Goal: Task Accomplishment & Management: Complete application form

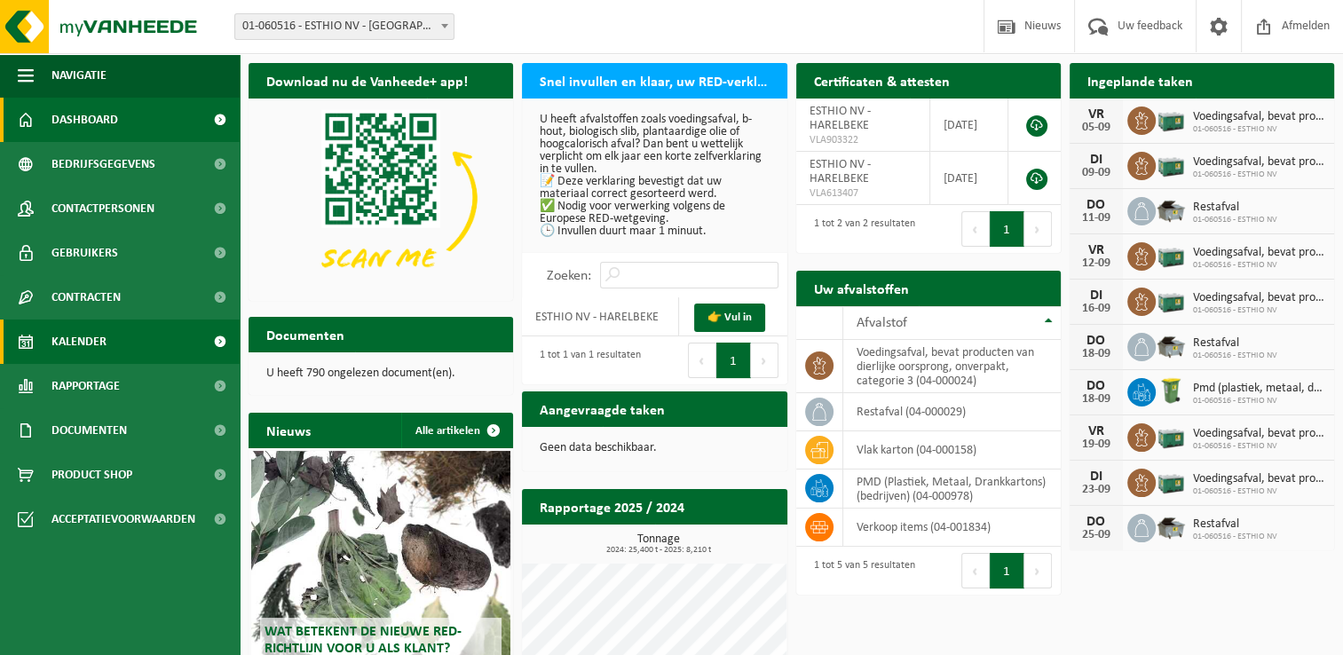
click at [106, 337] on span "Kalender" at bounding box center [78, 341] width 55 height 44
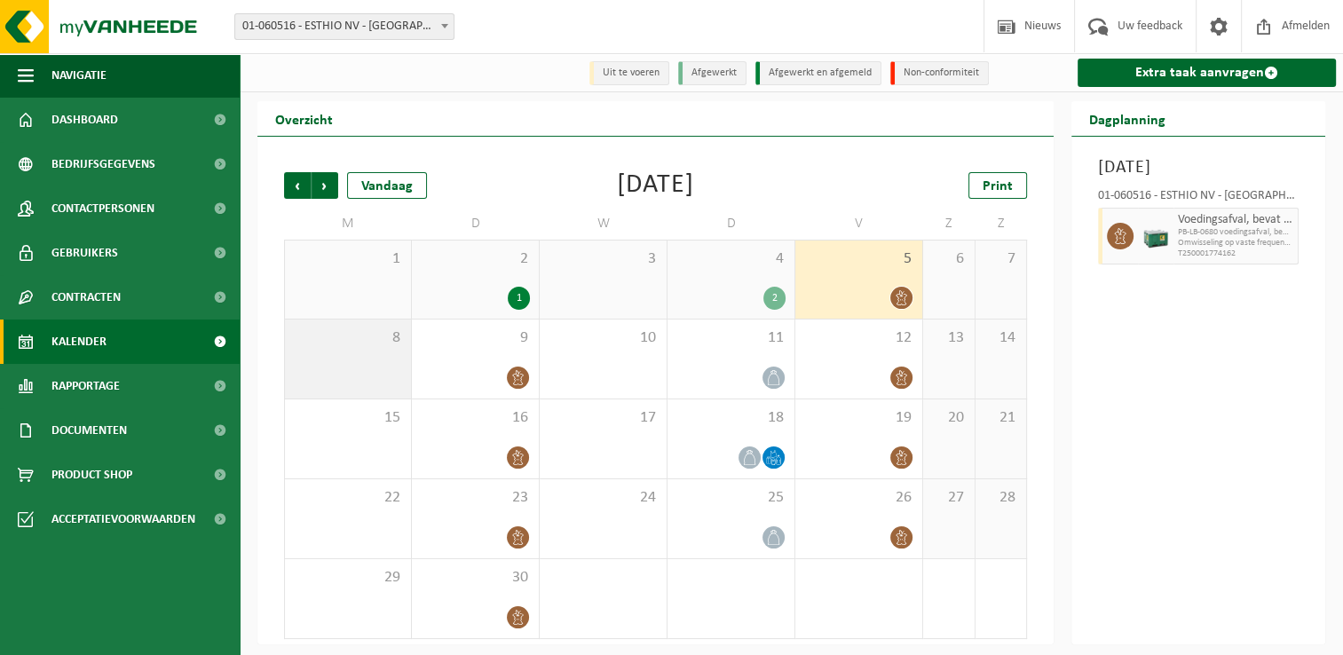
click at [344, 346] on span "8" at bounding box center [348, 338] width 108 height 20
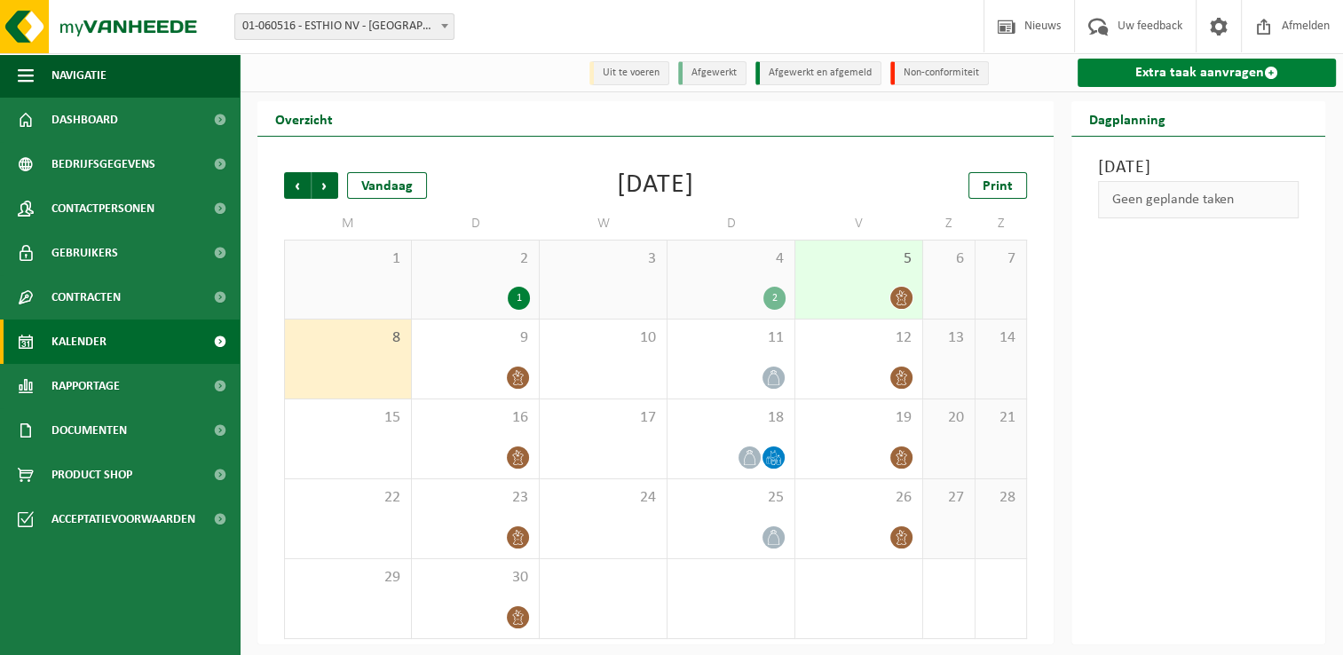
click at [1175, 75] on link "Extra taak aanvragen" at bounding box center [1206, 73] width 258 height 28
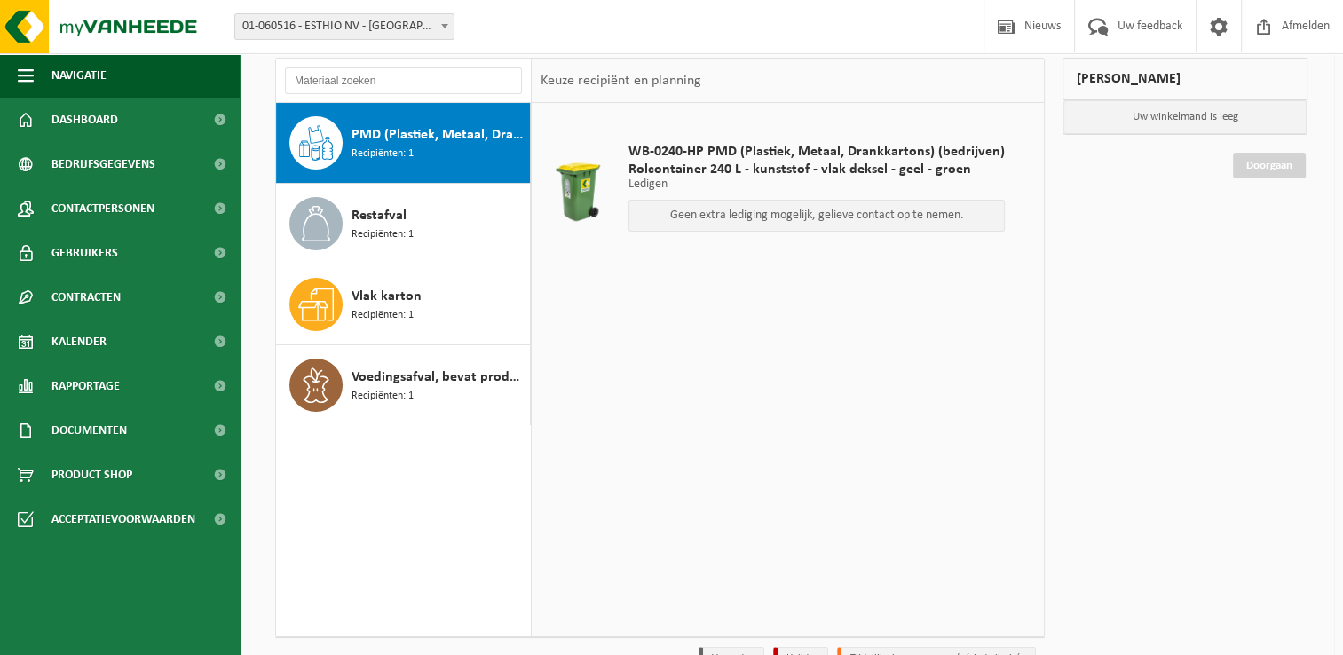
scroll to position [89, 0]
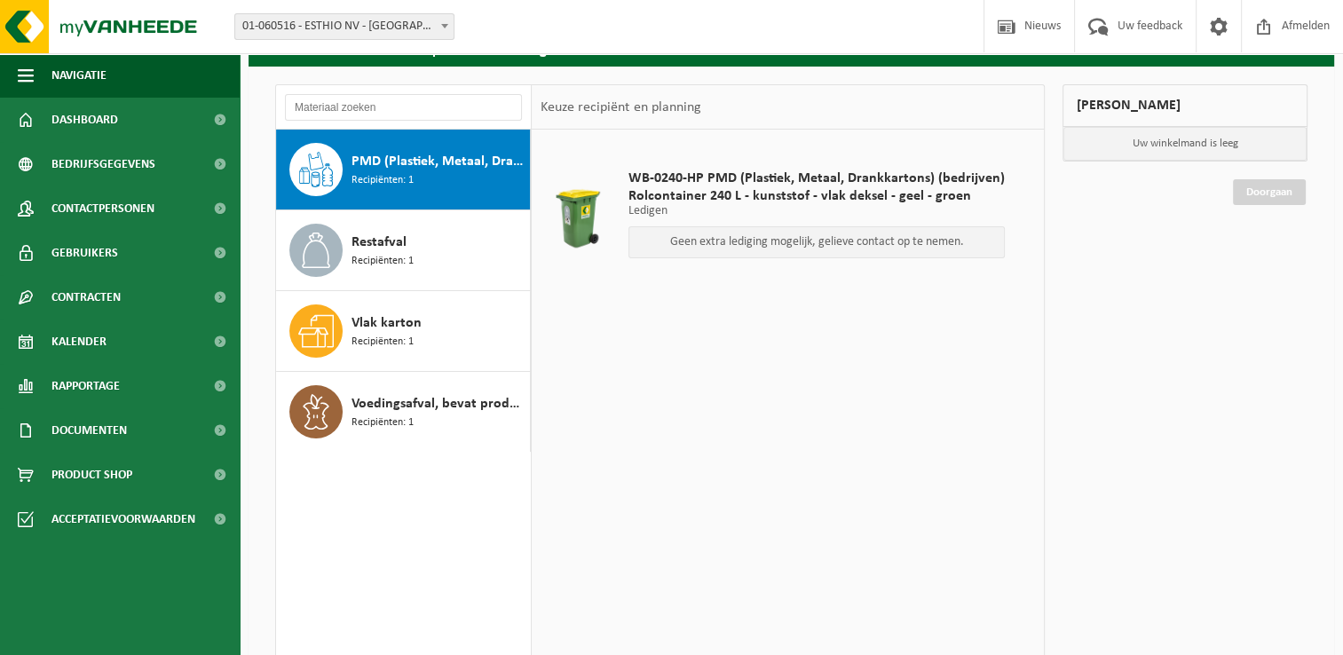
click at [705, 201] on span "Rolcontainer 240 L - kunststof - vlak deksel - geel - groen" at bounding box center [816, 196] width 376 height 18
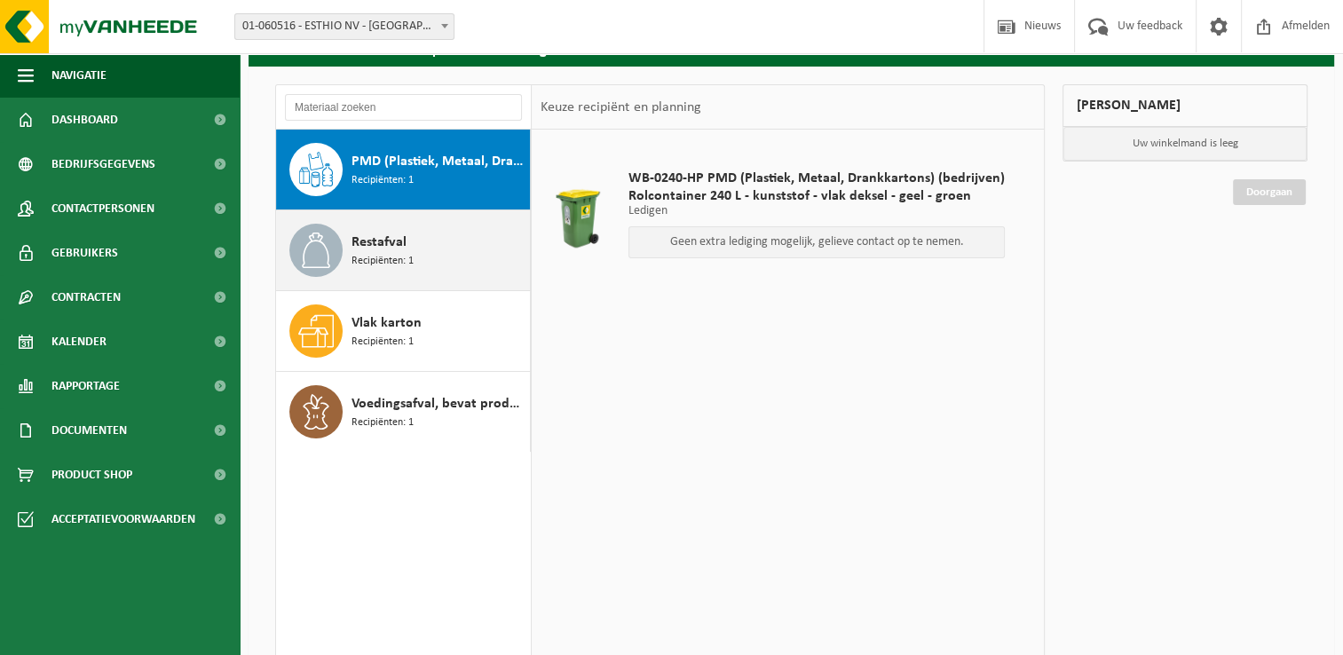
click at [458, 248] on div "Restafval Recipiënten: 1" at bounding box center [438, 250] width 174 height 53
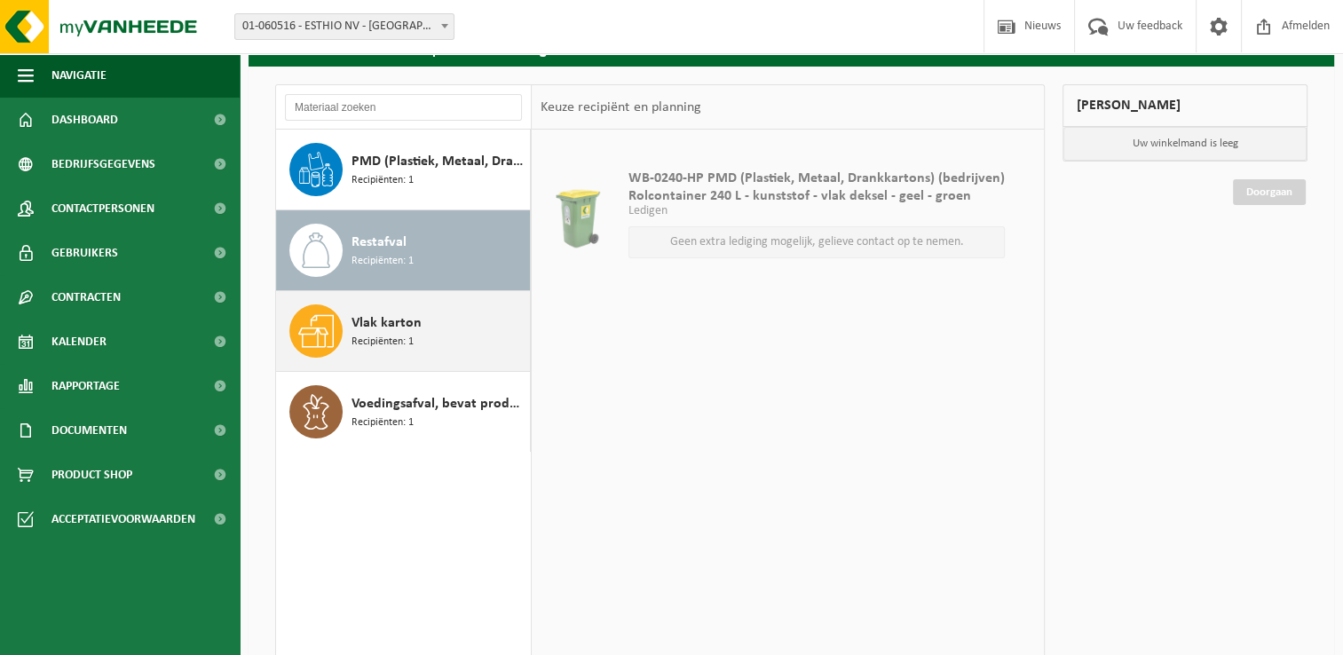
click at [437, 300] on div "Vlak karton Recipiënten: 1" at bounding box center [403, 331] width 255 height 80
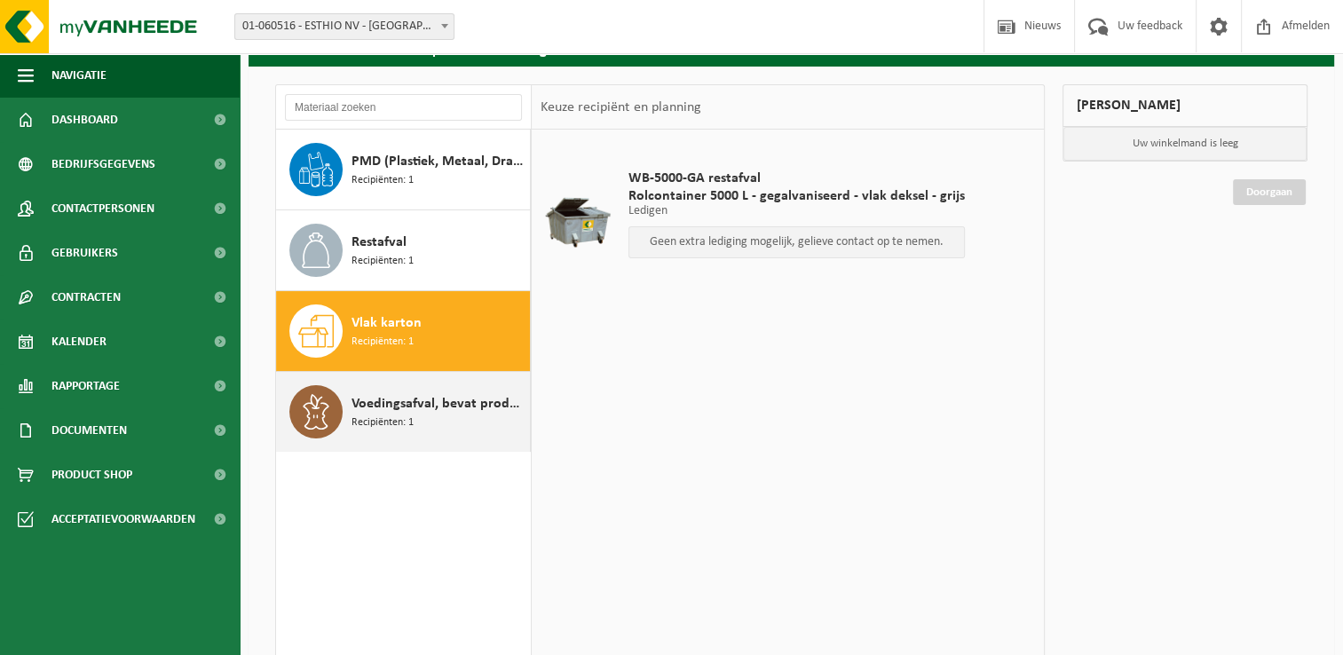
click at [422, 402] on span "Voedingsafval, bevat producten van dierlijke oorsprong, onverpakt, categorie 3" at bounding box center [438, 403] width 174 height 21
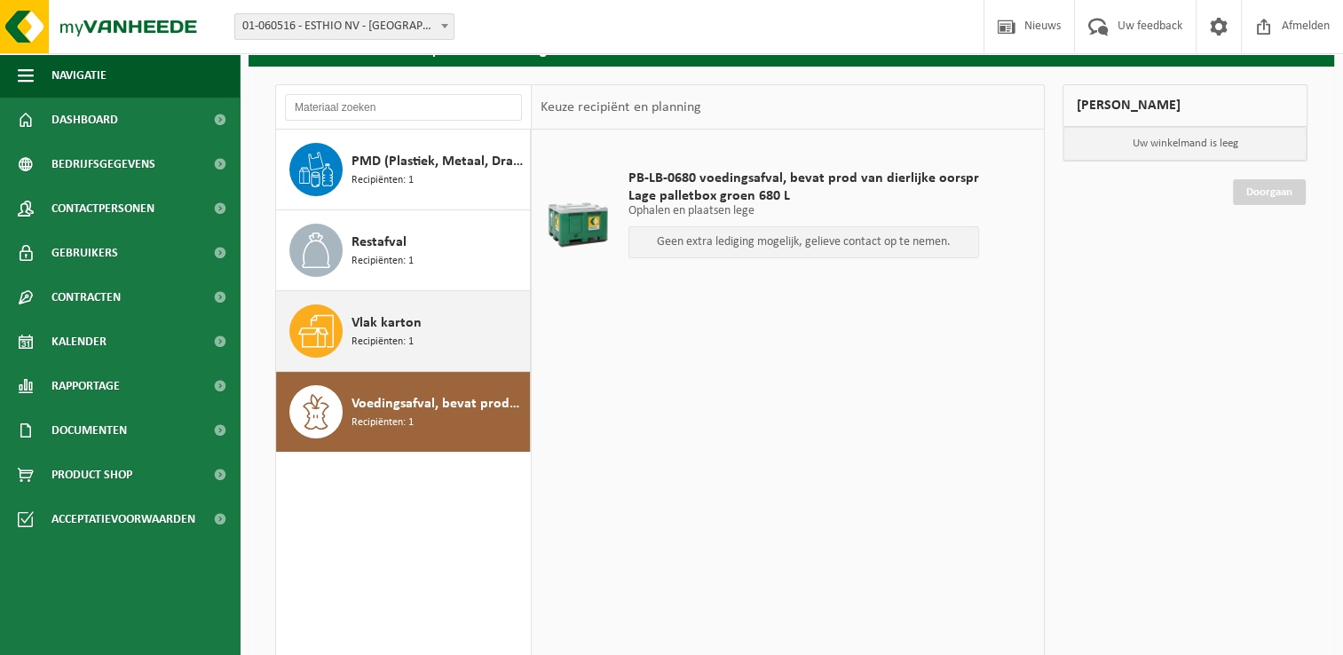
click at [445, 336] on div "Vlak karton Recipiënten: 1" at bounding box center [438, 330] width 174 height 53
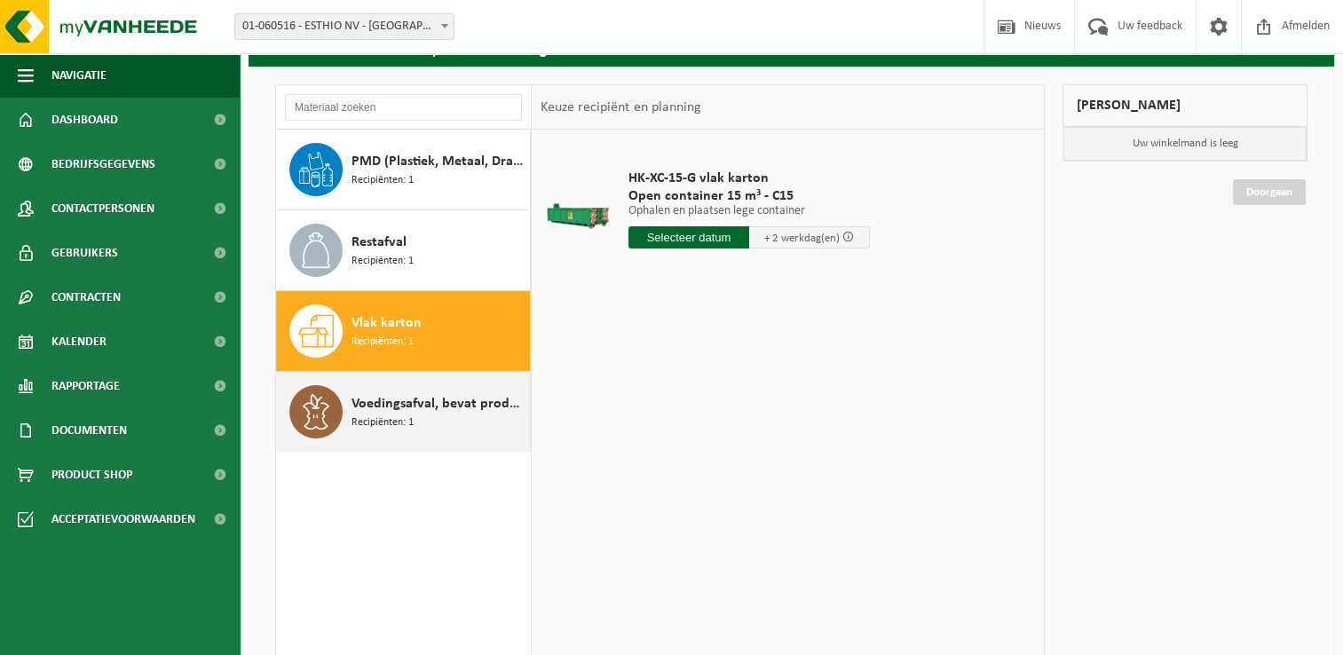
click at [433, 415] on div "Voedingsafval, bevat producten van dierlijke oorsprong, onverpakt, categorie 3 …" at bounding box center [438, 411] width 174 height 53
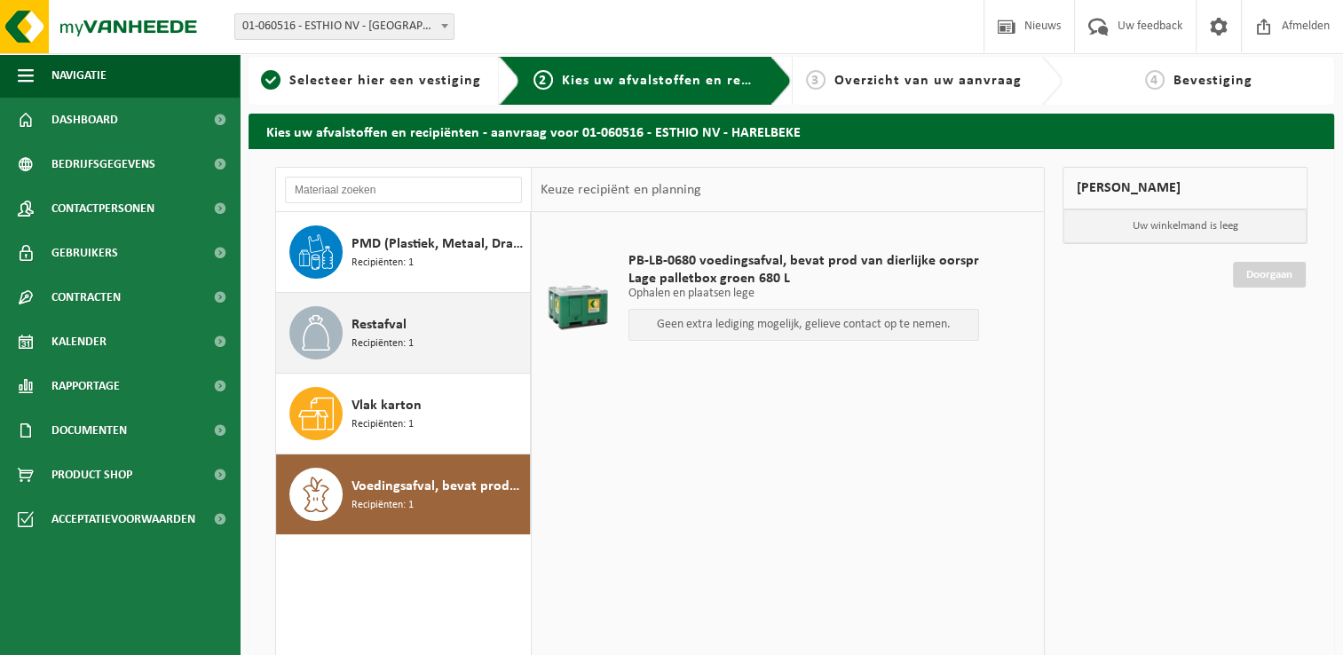
scroll to position [0, 0]
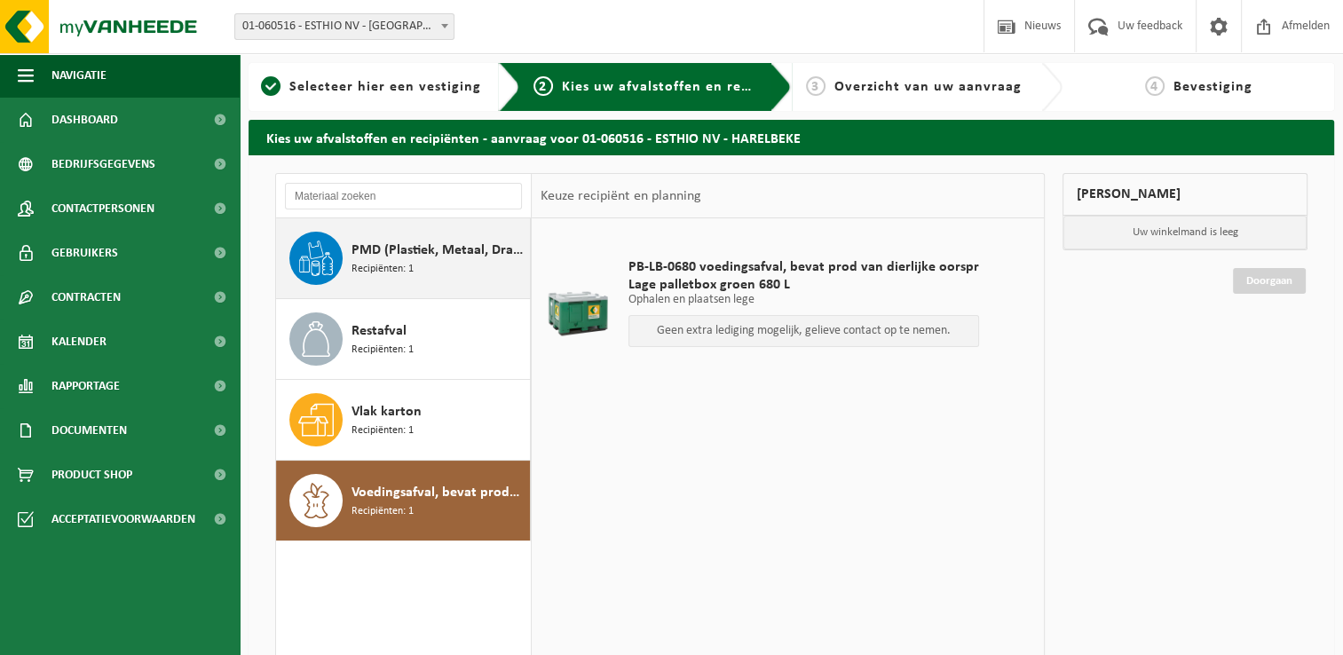
click at [412, 250] on span "PMD (Plastiek, Metaal, Drankkartons) (bedrijven)" at bounding box center [438, 250] width 174 height 21
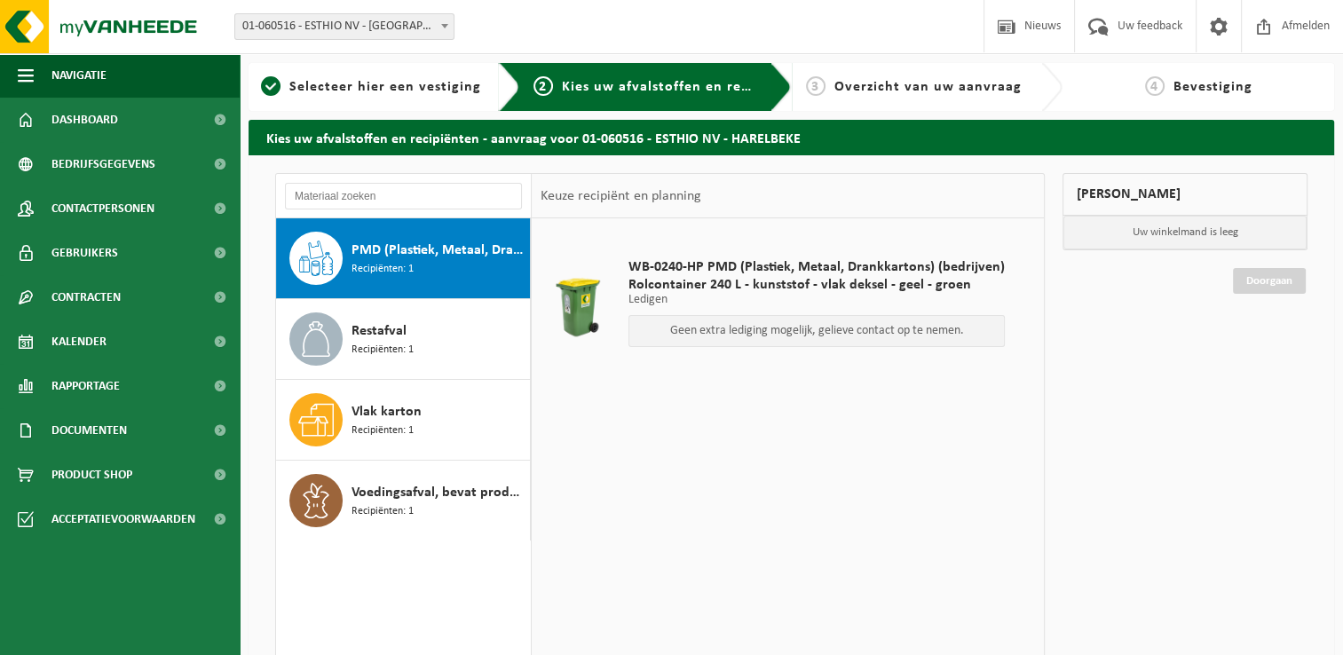
click at [902, 299] on p "Ledigen" at bounding box center [816, 300] width 376 height 12
click at [823, 315] on div "Geen extra lediging mogelijk, gelieve contact op te nemen." at bounding box center [816, 331] width 376 height 32
click at [937, 337] on p "Geen extra lediging mogelijk, gelieve contact op te nemen." at bounding box center [816, 331] width 357 height 12
click at [807, 300] on p "Ledigen" at bounding box center [816, 300] width 376 height 12
click at [798, 325] on p "Geen extra lediging mogelijk, gelieve contact op te nemen." at bounding box center [816, 331] width 357 height 12
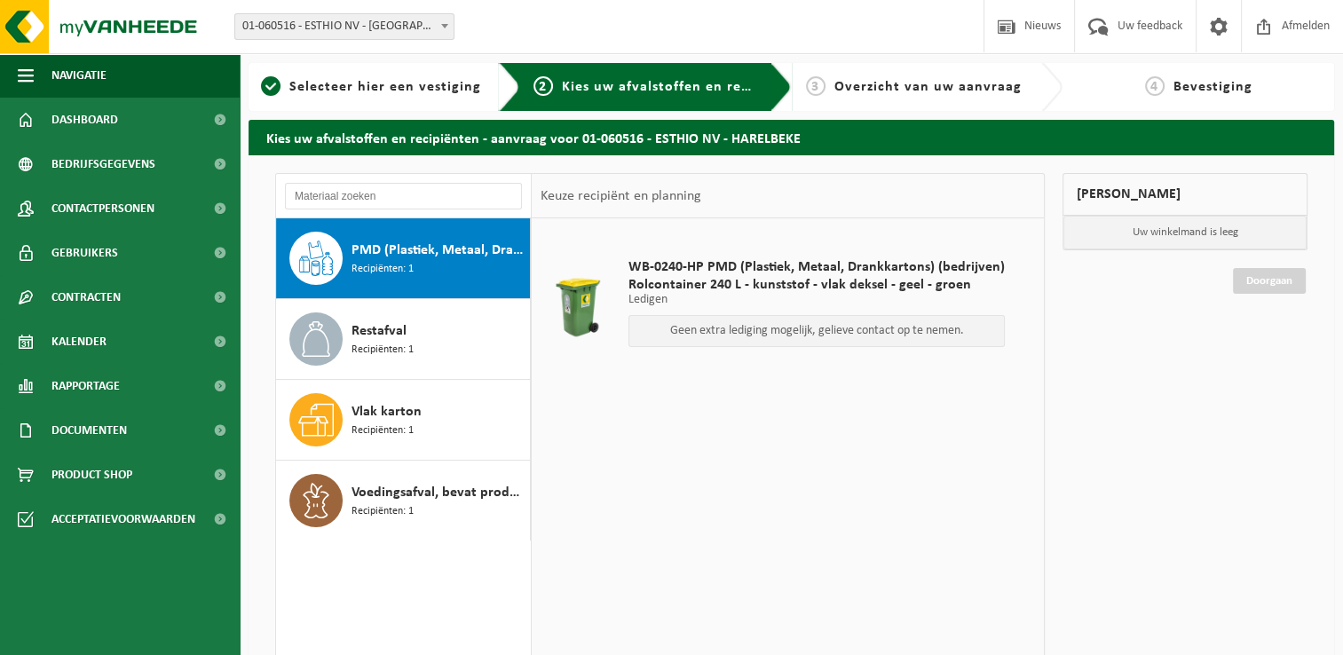
click at [417, 268] on div "PMD (Plastiek, Metaal, Drankkartons) (bedrijven) Recipiënten: 1" at bounding box center [438, 258] width 174 height 53
click at [729, 338] on div "Geen extra lediging mogelijk, gelieve contact op te nemen." at bounding box center [816, 331] width 376 height 32
drag, startPoint x: 737, startPoint y: 339, endPoint x: 828, endPoint y: 349, distance: 91.0
click at [828, 349] on div "WB-0240-HP PMD (Plastiek, Metaal, Drankkartons) (bedrijven) Rolcontainer 240 L …" at bounding box center [816, 306] width 394 height 133
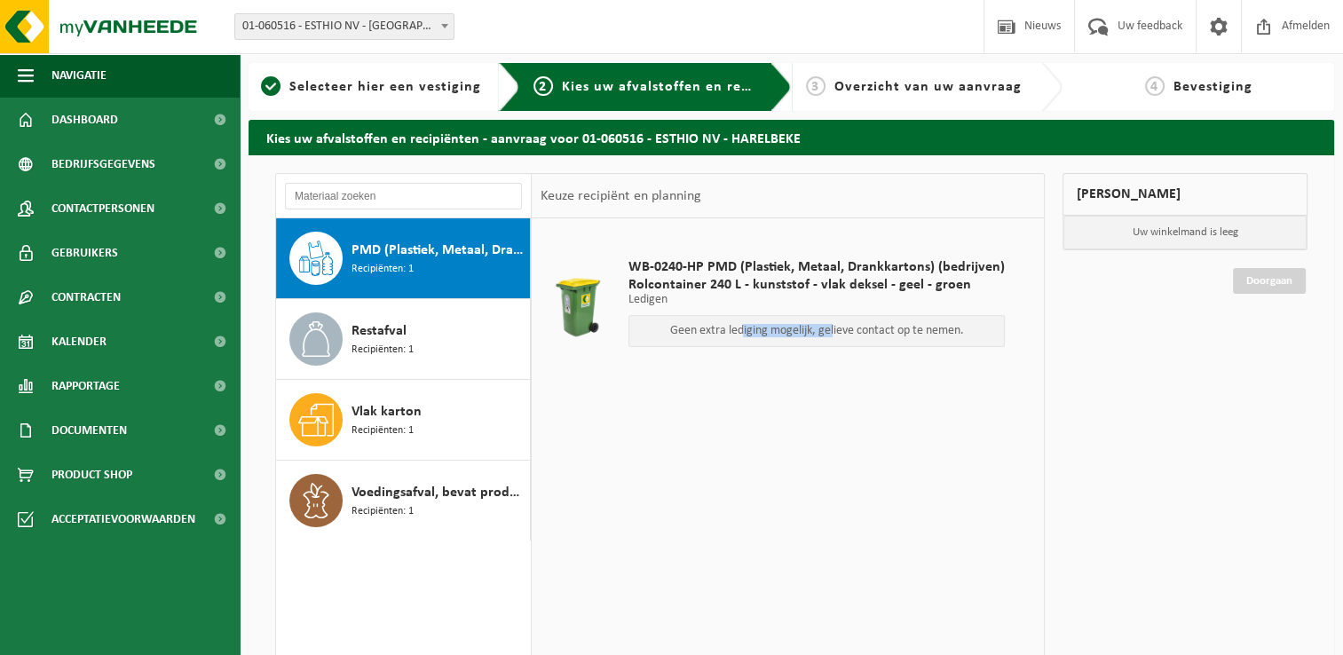
drag, startPoint x: 828, startPoint y: 349, endPoint x: 808, endPoint y: 364, distance: 24.7
click at [810, 363] on div "WB-0240-HP PMD (Plastiek, Metaal, Drankkartons) (bedrijven) Rolcontainer 240 L …" at bounding box center [816, 306] width 394 height 133
click at [125, 117] on link "Dashboard" at bounding box center [120, 120] width 240 height 44
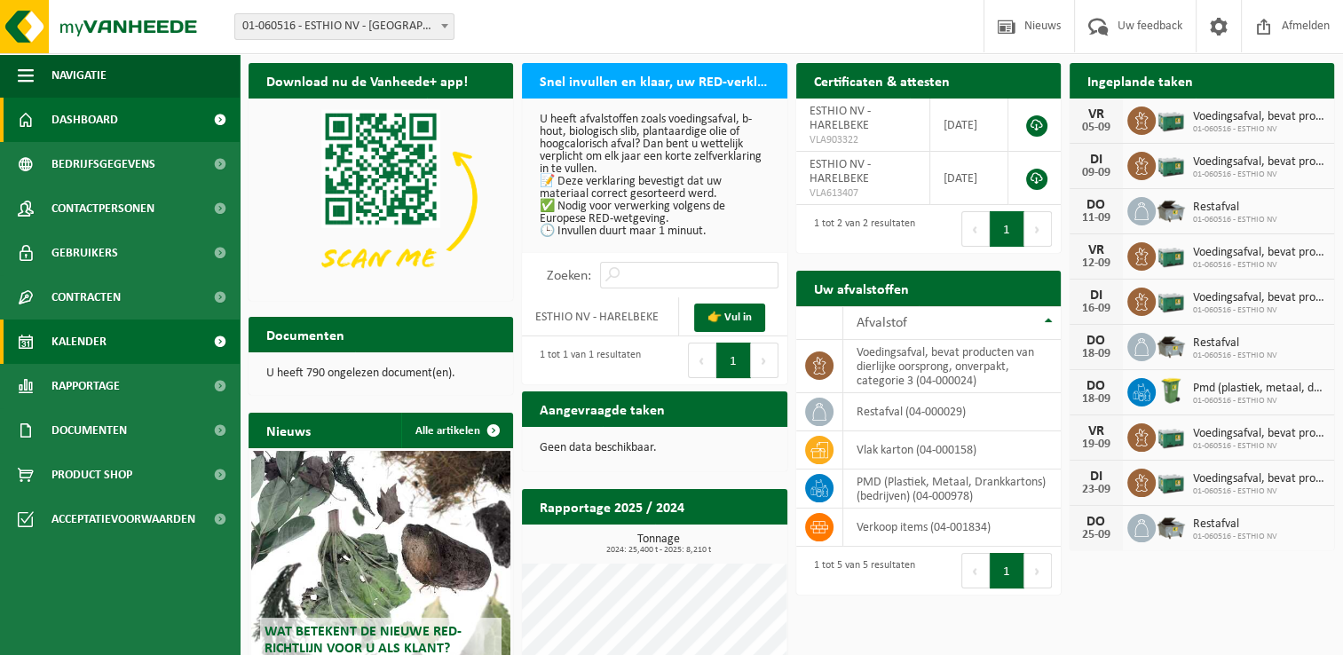
click at [111, 351] on link "Kalender" at bounding box center [120, 341] width 240 height 44
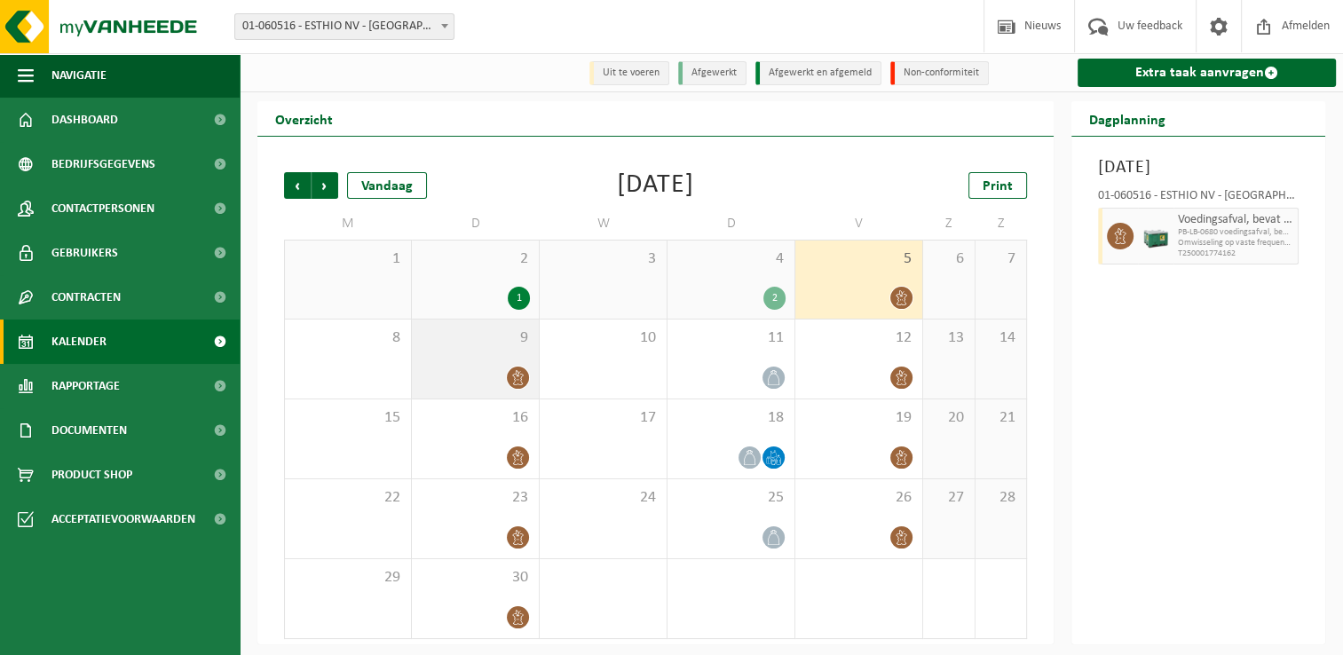
click at [483, 354] on div "9" at bounding box center [475, 358] width 127 height 79
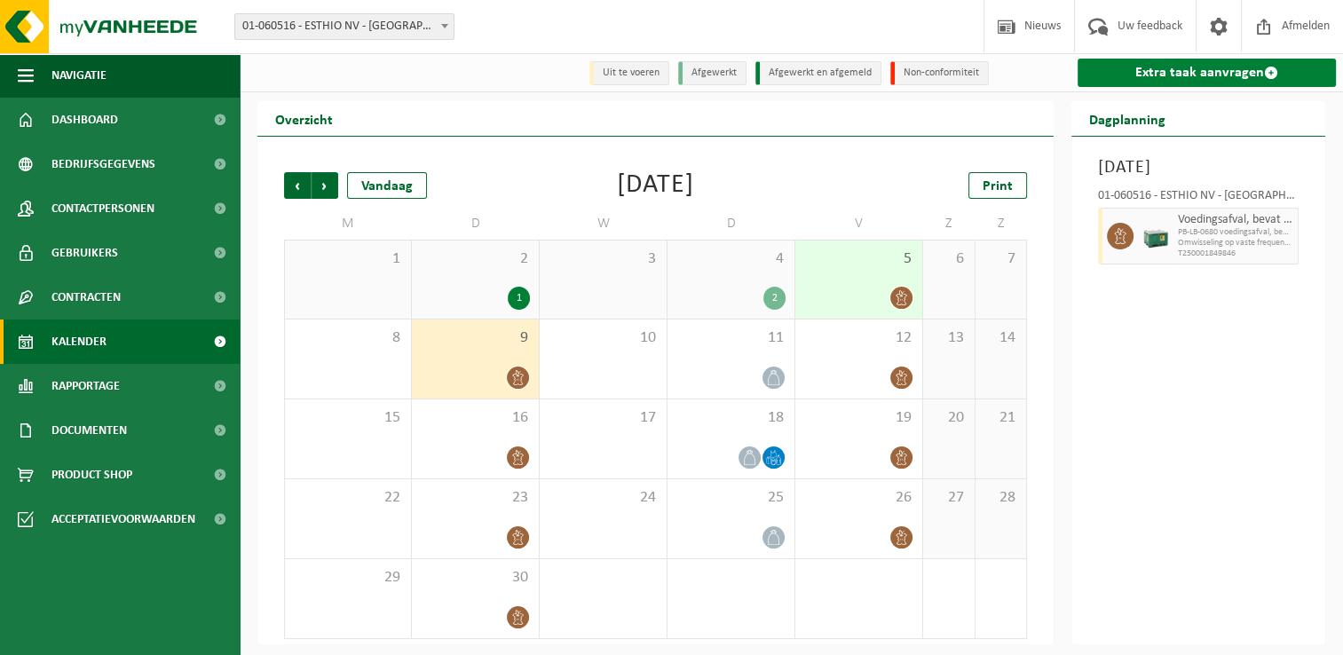
click at [1200, 66] on link "Extra taak aanvragen" at bounding box center [1206, 73] width 258 height 28
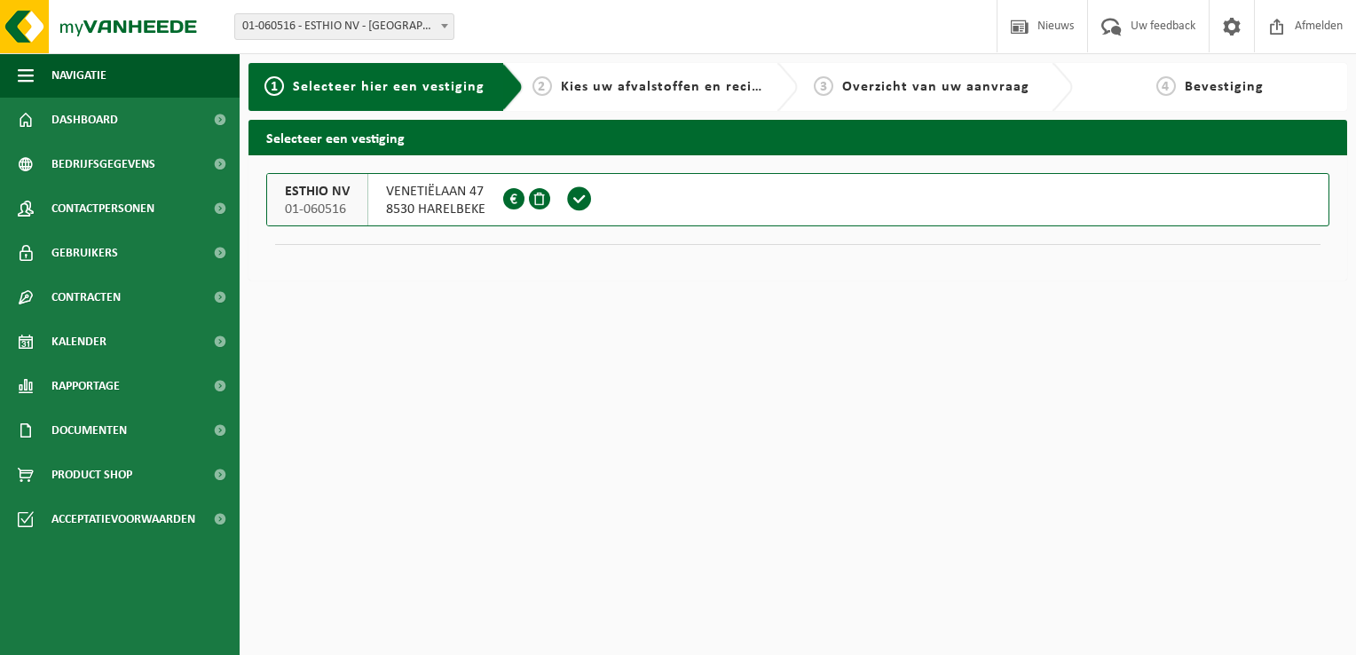
click at [431, 205] on span "8530 HARELBEKE" at bounding box center [435, 210] width 99 height 18
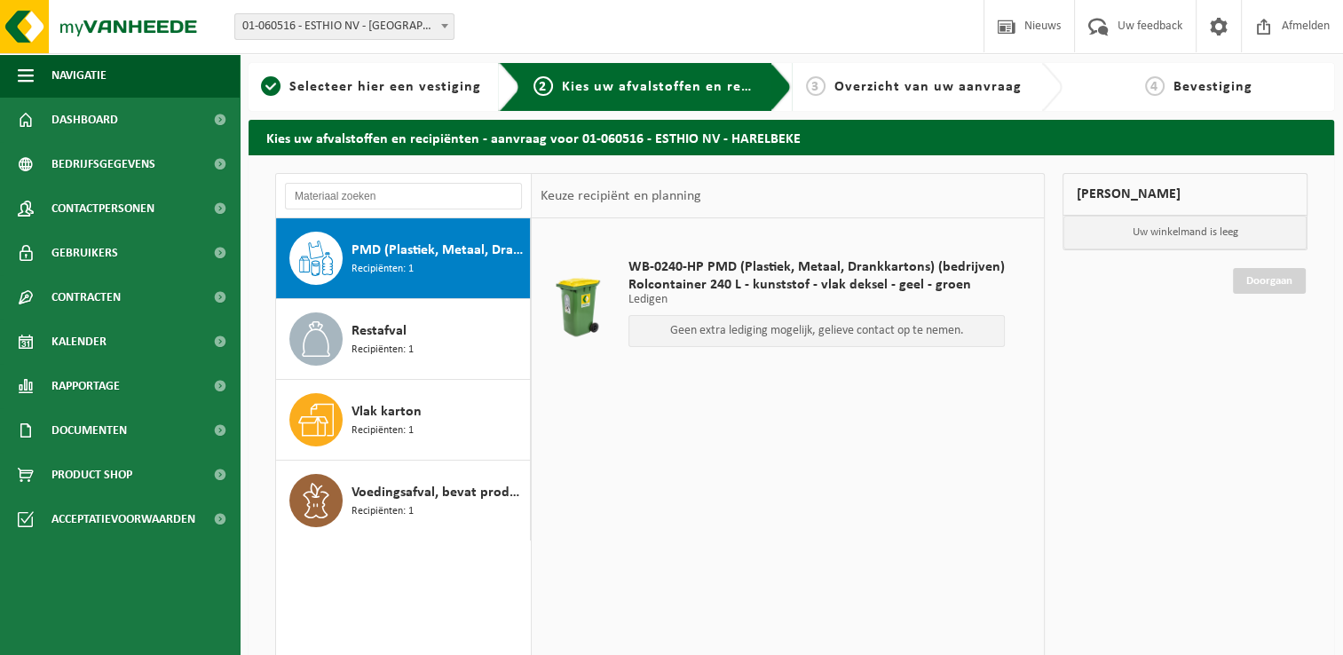
click at [417, 275] on div "PMD (Plastiek, Metaal, Drankkartons) (bedrijven) Recipiënten: 1" at bounding box center [438, 258] width 174 height 53
click at [754, 327] on p "Geen extra lediging mogelijk, gelieve contact op te nemen." at bounding box center [816, 331] width 357 height 12
click at [164, 353] on link "Kalender" at bounding box center [120, 341] width 240 height 44
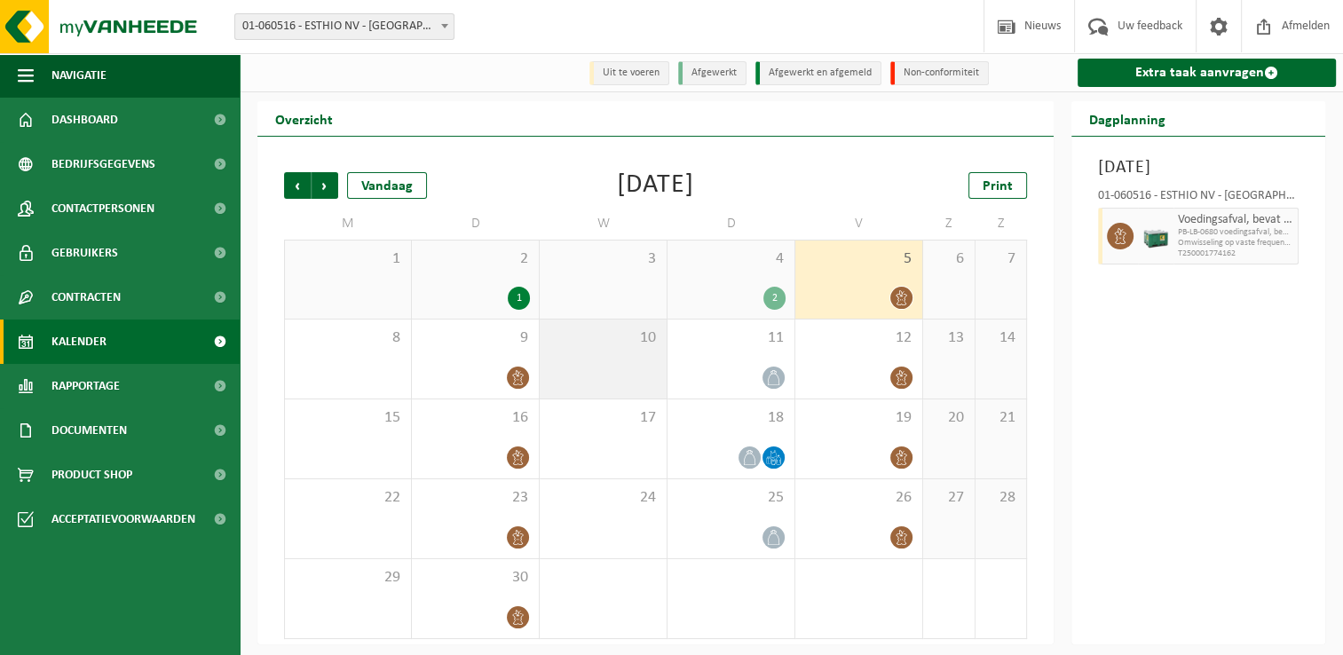
click at [585, 378] on div "10" at bounding box center [603, 358] width 127 height 79
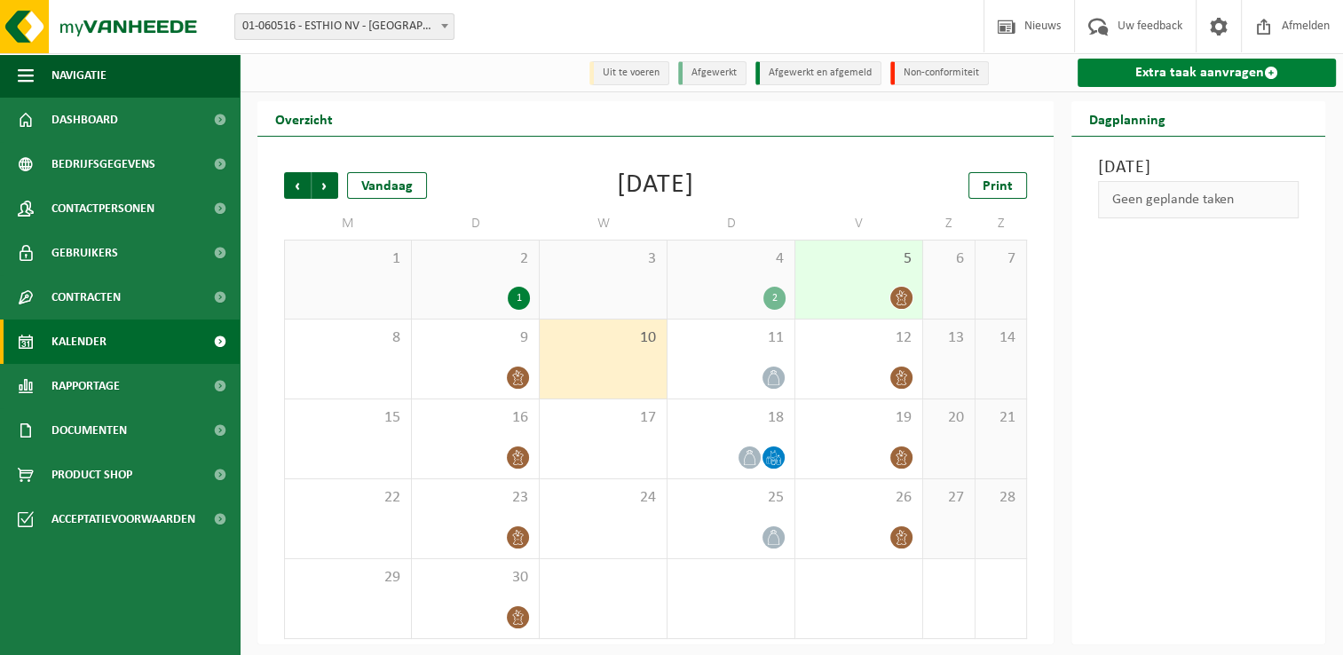
click at [1193, 79] on link "Extra taak aanvragen" at bounding box center [1206, 73] width 258 height 28
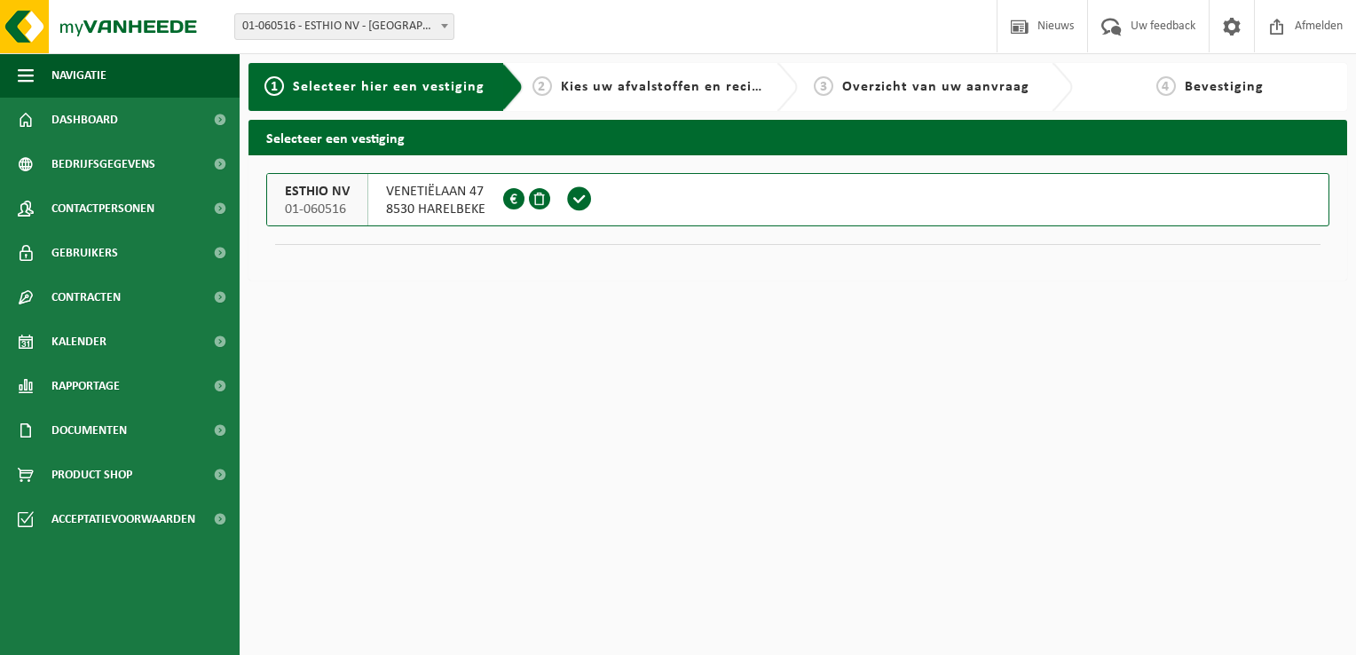
click at [396, 199] on span "VENETIËLAAN 47" at bounding box center [435, 192] width 99 height 18
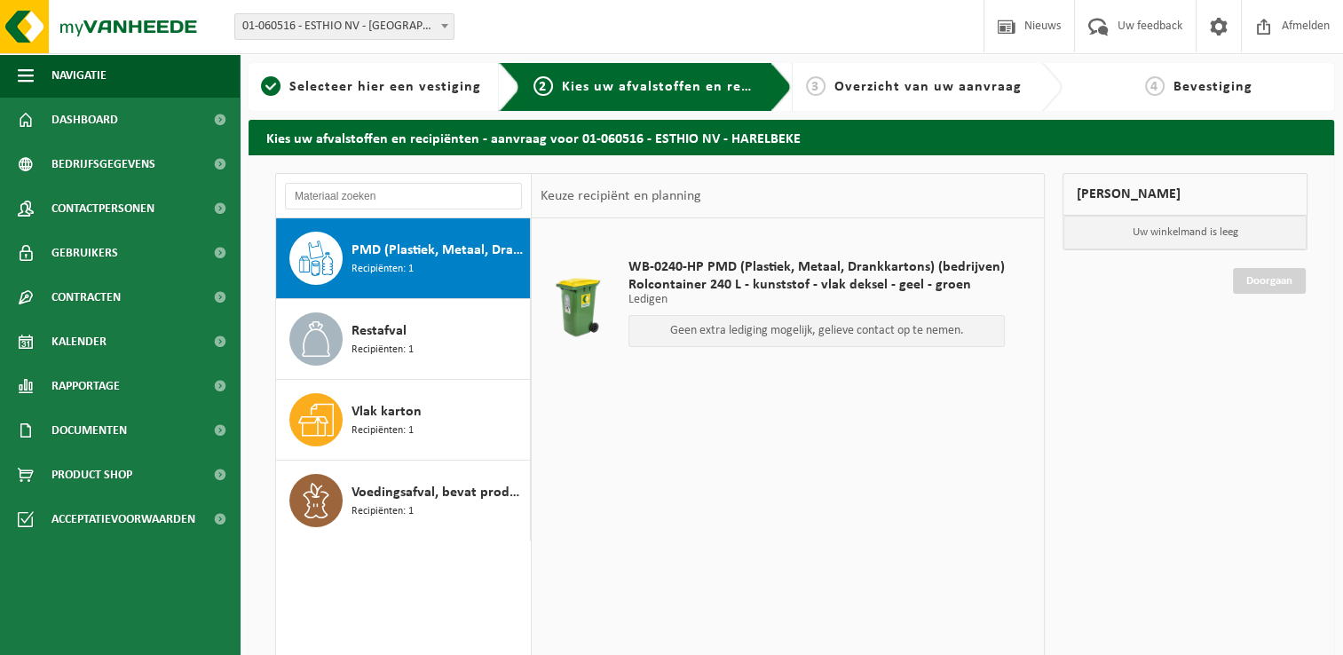
click at [417, 272] on div "PMD (Plastiek, Metaal, Drankkartons) (bedrijven) Recipiënten: 1" at bounding box center [438, 258] width 174 height 53
click at [873, 333] on p "Geen extra lediging mogelijk, gelieve contact op te nemen." at bounding box center [816, 331] width 357 height 12
click at [360, 98] on div "1 Selecteer hier een vestiging" at bounding box center [384, 87] width 272 height 48
click at [124, 345] on link "Kalender" at bounding box center [120, 341] width 240 height 44
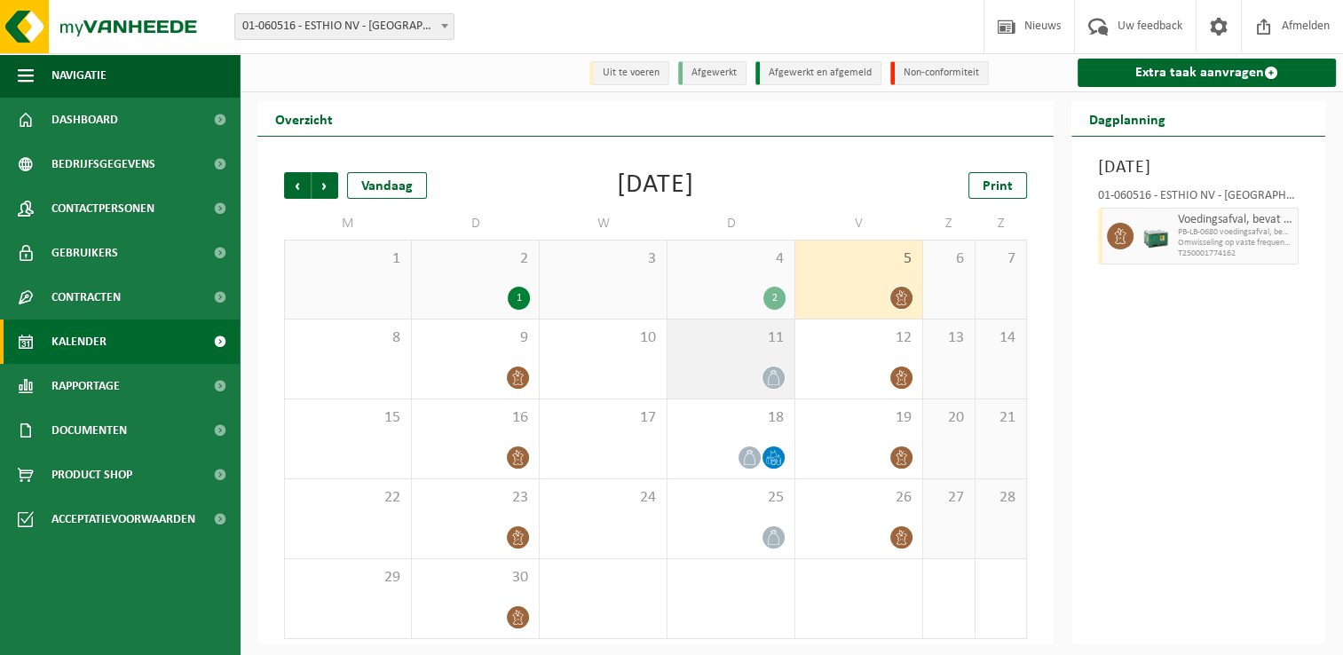
click at [719, 357] on div "11" at bounding box center [730, 358] width 127 height 79
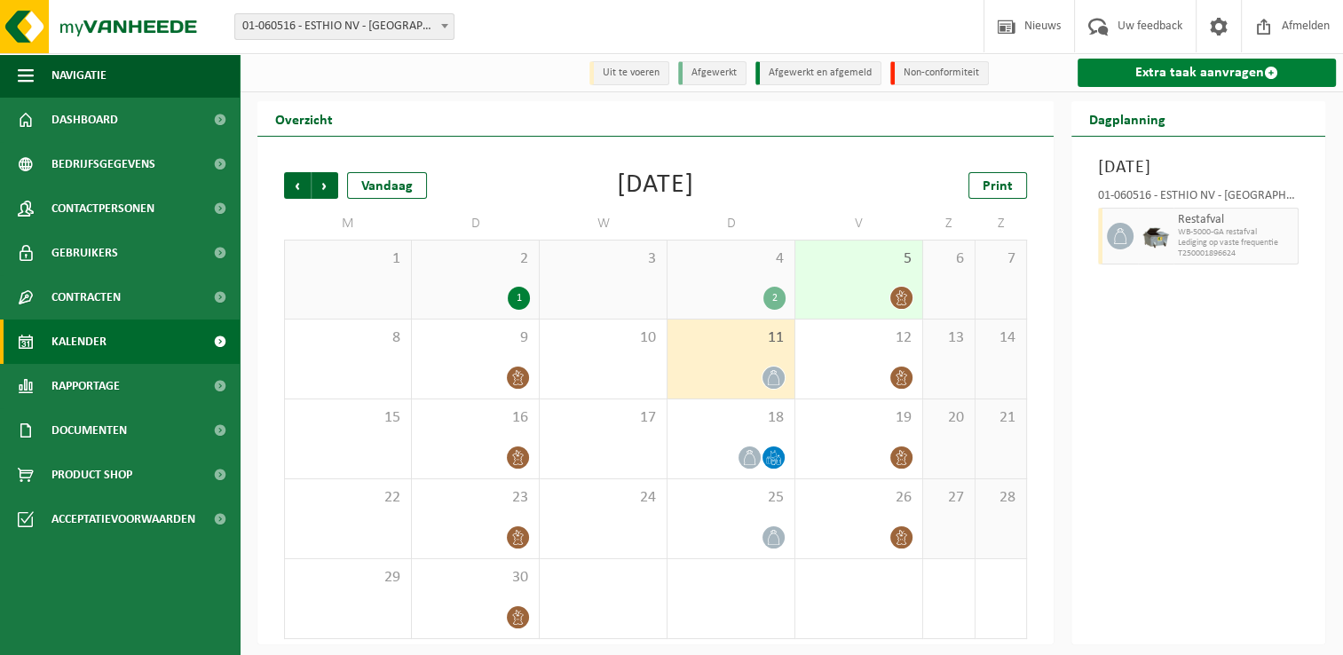
click at [1176, 79] on link "Extra taak aanvragen" at bounding box center [1206, 73] width 258 height 28
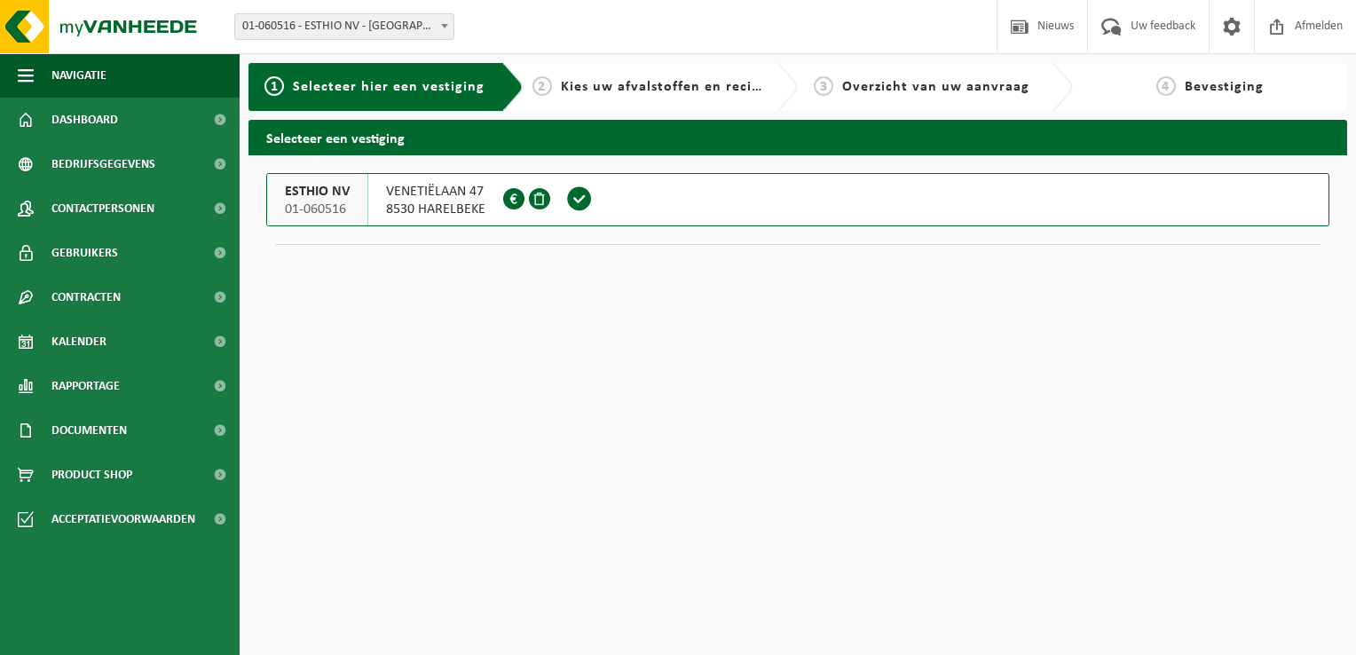
click at [394, 199] on span "VENETIËLAAN 47" at bounding box center [435, 192] width 99 height 18
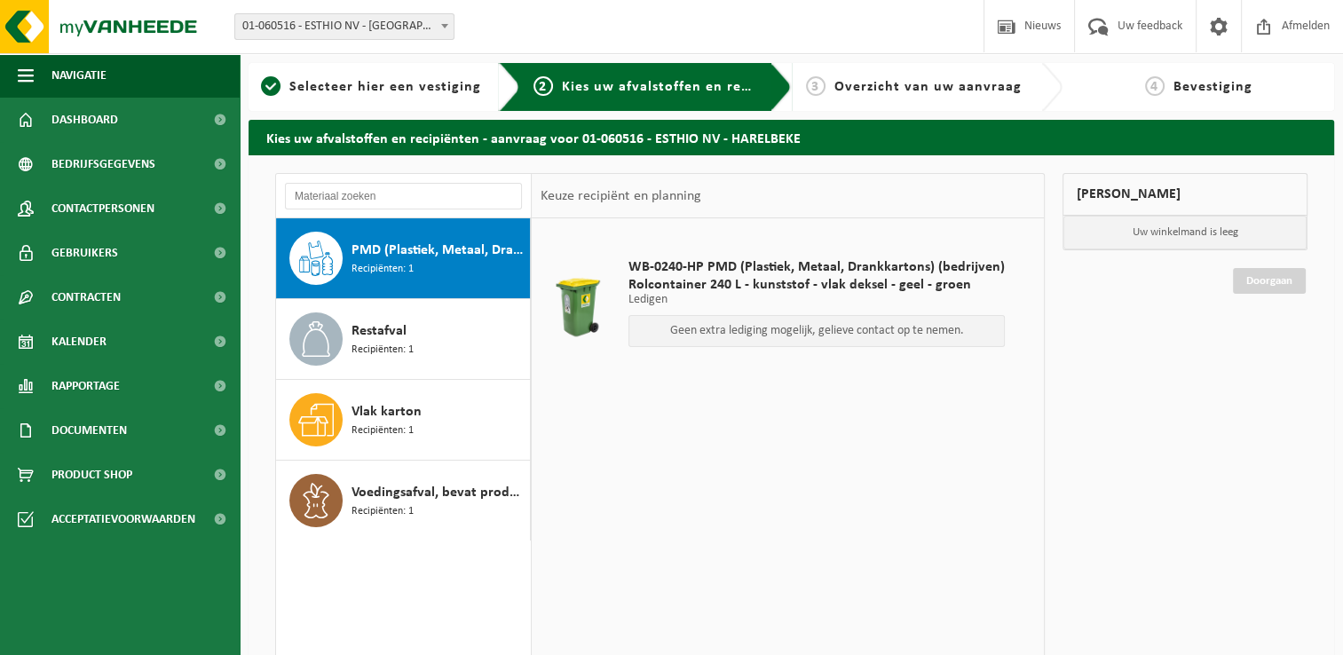
click at [420, 264] on div "PMD (Plastiek, Metaal, Drankkartons) (bedrijven) Recipiënten: 1" at bounding box center [438, 258] width 174 height 53
drag, startPoint x: 795, startPoint y: 321, endPoint x: 964, endPoint y: 335, distance: 169.2
click at [964, 335] on div "Geen extra lediging mogelijk, gelieve contact op te nemen." at bounding box center [816, 331] width 376 height 32
drag, startPoint x: 964, startPoint y: 335, endPoint x: 824, endPoint y: 398, distance: 152.9
click at [824, 398] on table "WB-0240-HP PMD (Plastiek, Metaal, Drankkartons) (bedrijven) Rolcontainer 240 L …" at bounding box center [788, 311] width 512 height 186
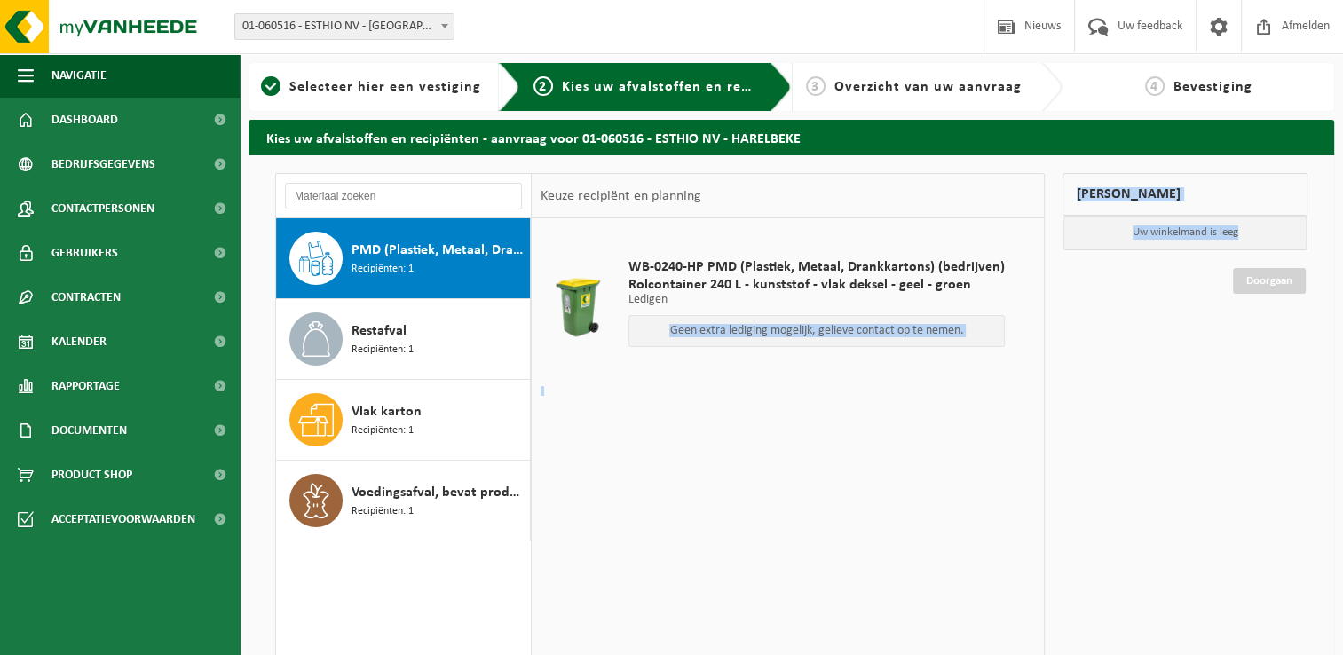
drag, startPoint x: 646, startPoint y: 327, endPoint x: 1070, endPoint y: 323, distance: 424.2
click at [1070, 323] on div "PMD (Plastiek, Metaal, Drankkartons) (bedrijven) Recipiënten: 1 Restafval Recip…" at bounding box center [791, 484] width 1050 height 622
drag, startPoint x: 1070, startPoint y: 323, endPoint x: 299, endPoint y: 280, distance: 772.3
click at [814, 410] on div "WB-0240-HP PMD (Plastiek, Metaal, Drankkartons) (bedrijven) Rolcontainer 240 L …" at bounding box center [788, 484] width 512 height 532
click at [117, 345] on link "Kalender" at bounding box center [120, 341] width 240 height 44
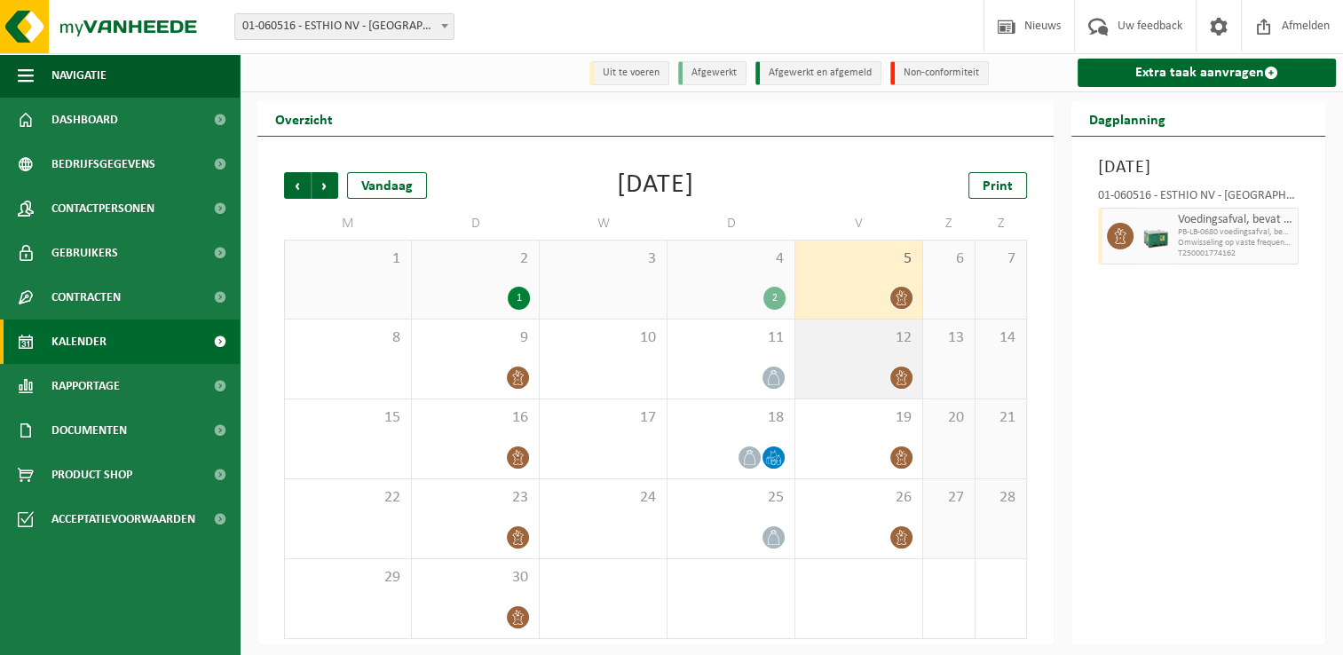
click at [838, 360] on div "12" at bounding box center [858, 358] width 127 height 79
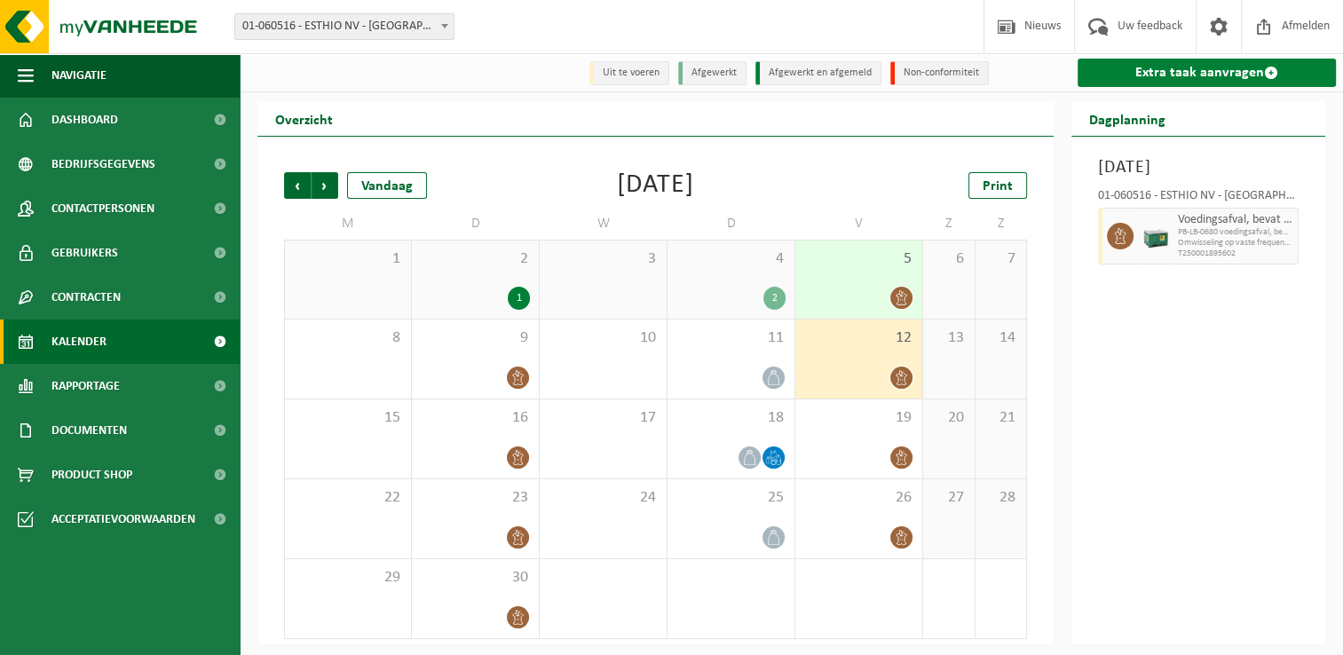
click at [1230, 82] on link "Extra taak aanvragen" at bounding box center [1206, 73] width 258 height 28
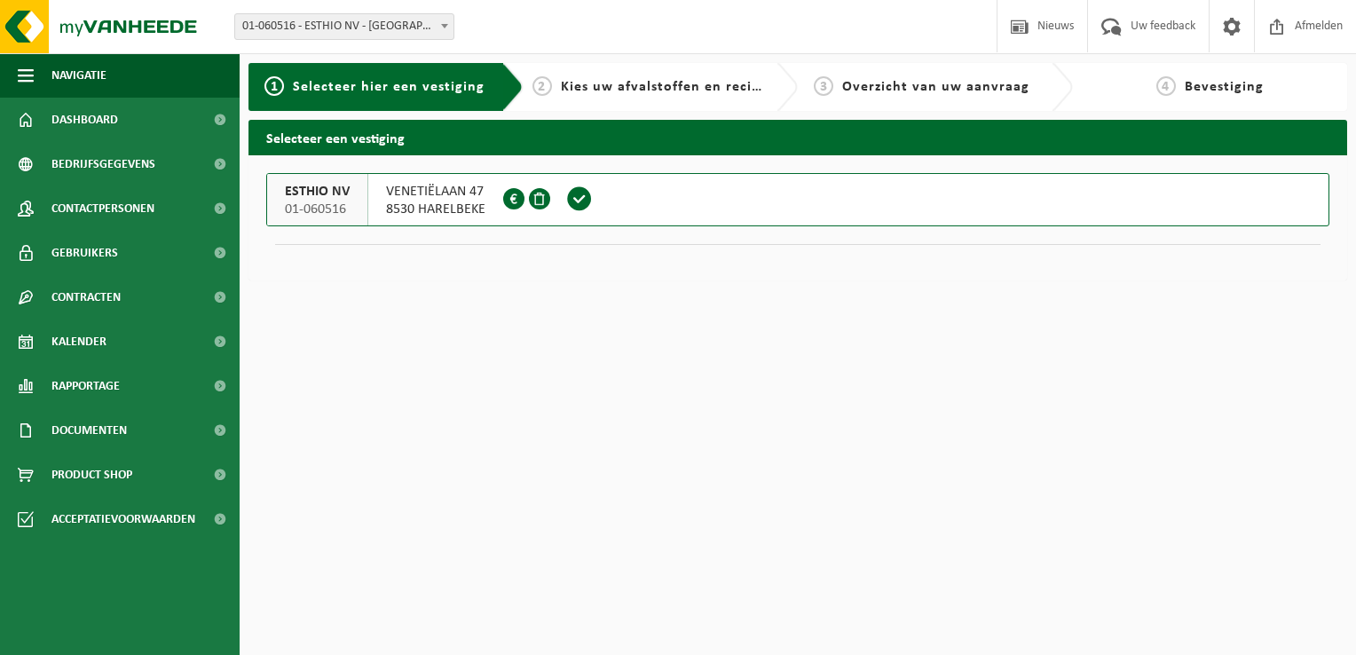
click at [444, 201] on span "8530 HARELBEKE" at bounding box center [435, 210] width 99 height 18
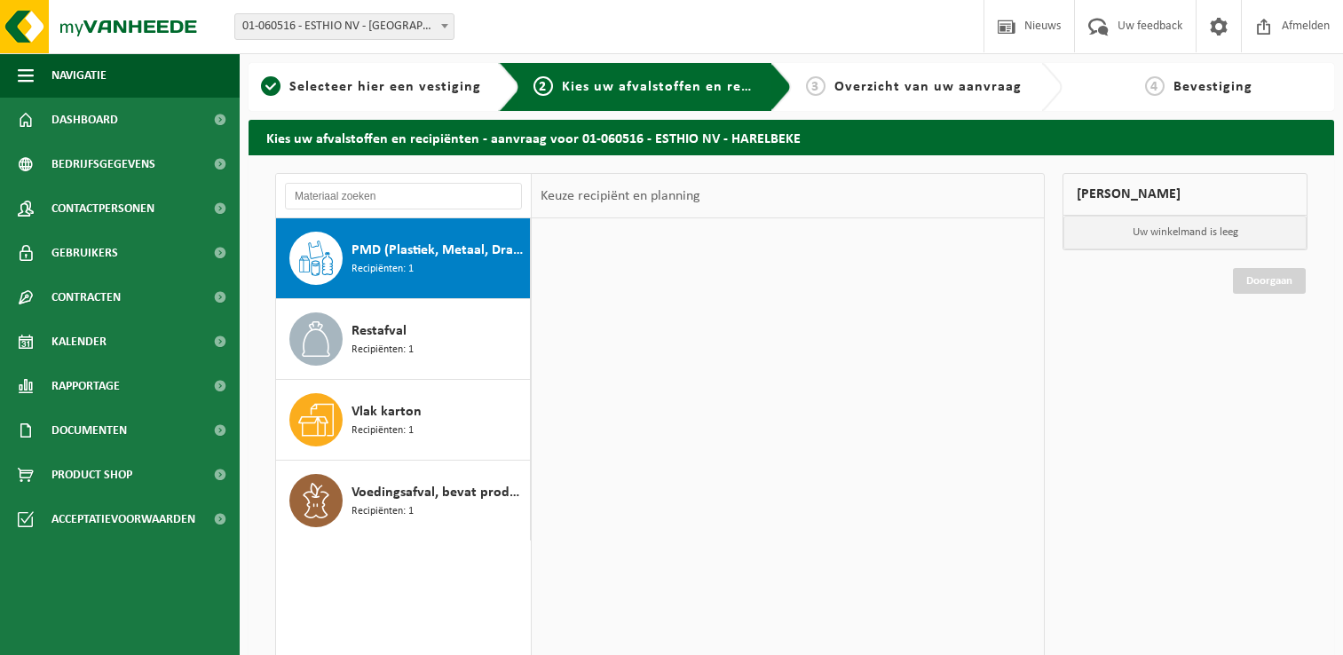
click at [323, 201] on input "text" at bounding box center [403, 196] width 237 height 27
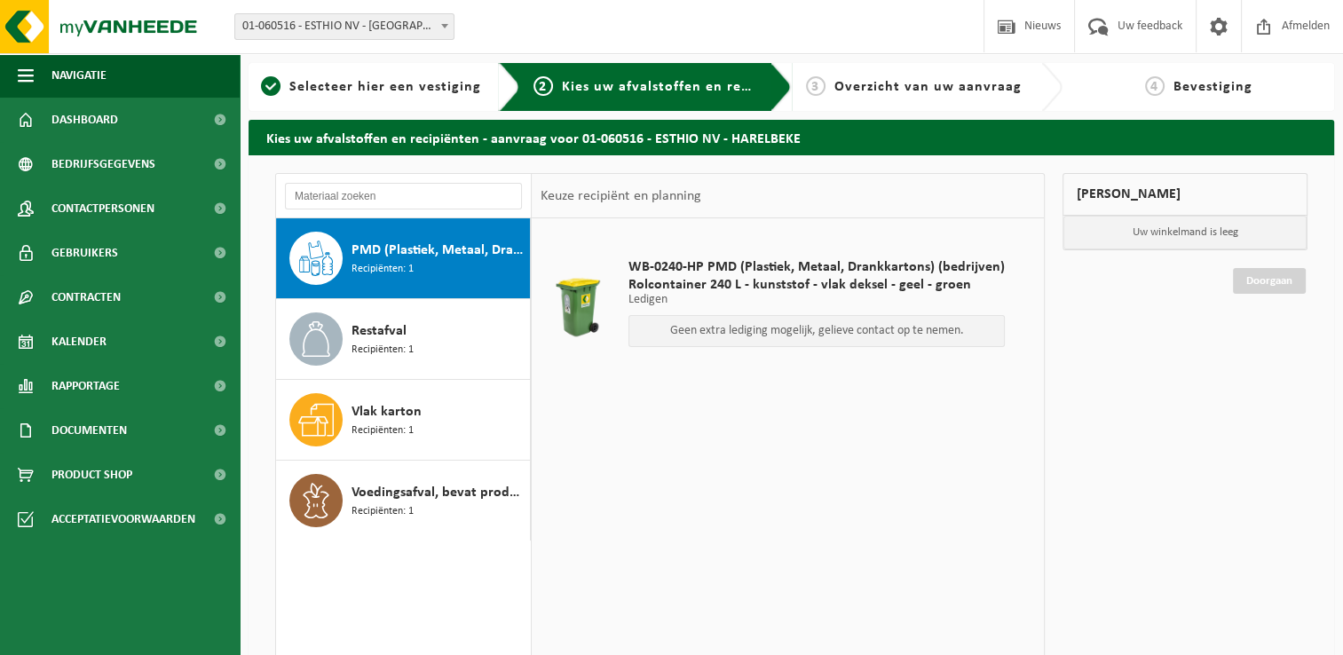
click at [390, 246] on span "PMD (Plastiek, Metaal, Drankkartons) (bedrijven)" at bounding box center [438, 250] width 174 height 21
click at [89, 346] on span "Kalender" at bounding box center [78, 341] width 55 height 44
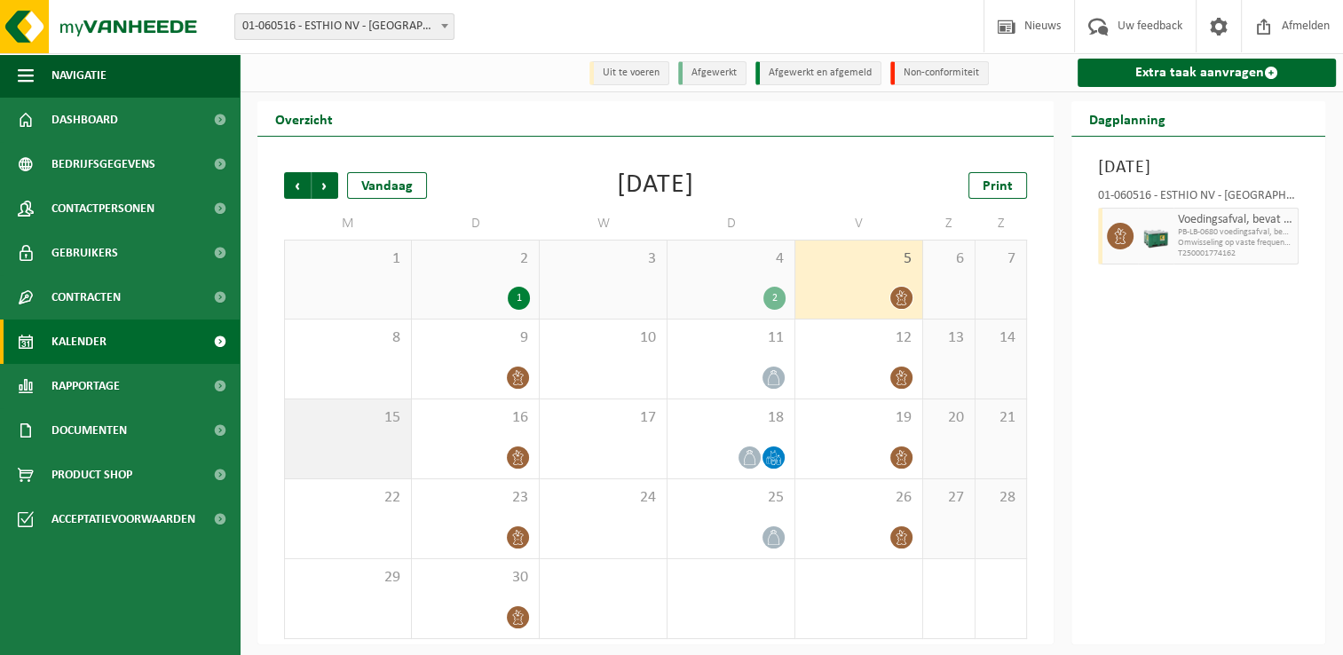
click at [348, 414] on span "15" at bounding box center [348, 418] width 108 height 20
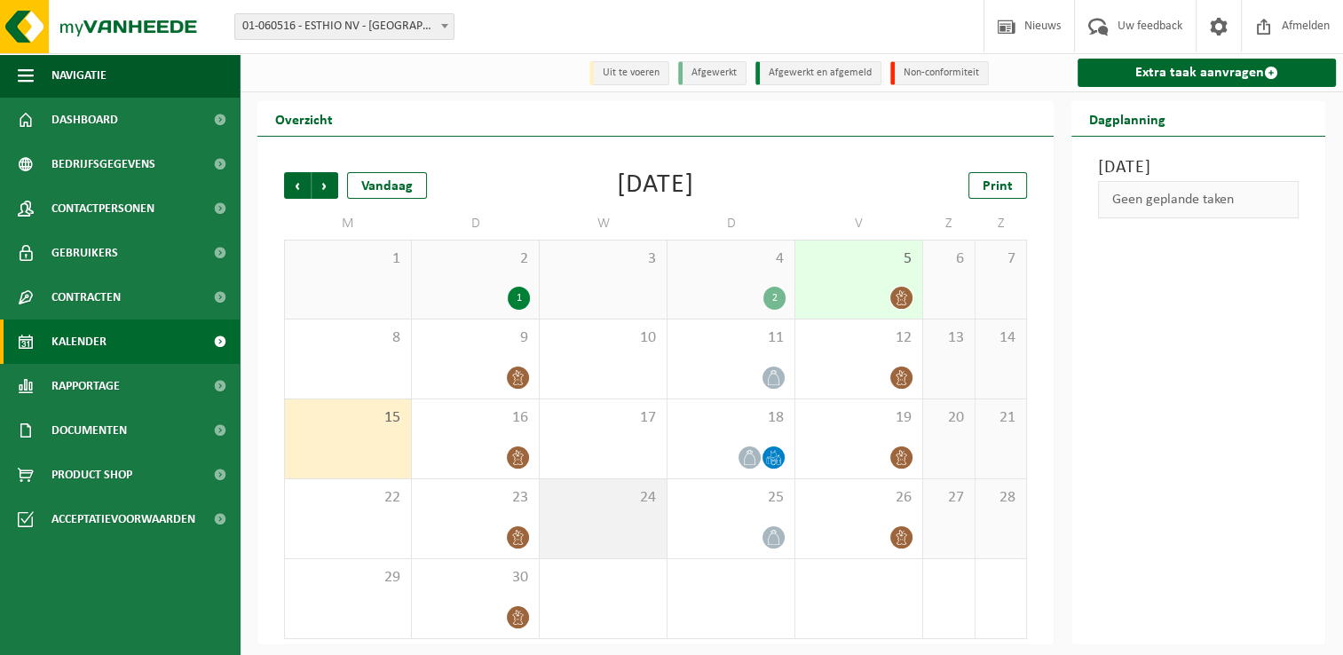
click at [638, 516] on div "24" at bounding box center [603, 518] width 127 height 79
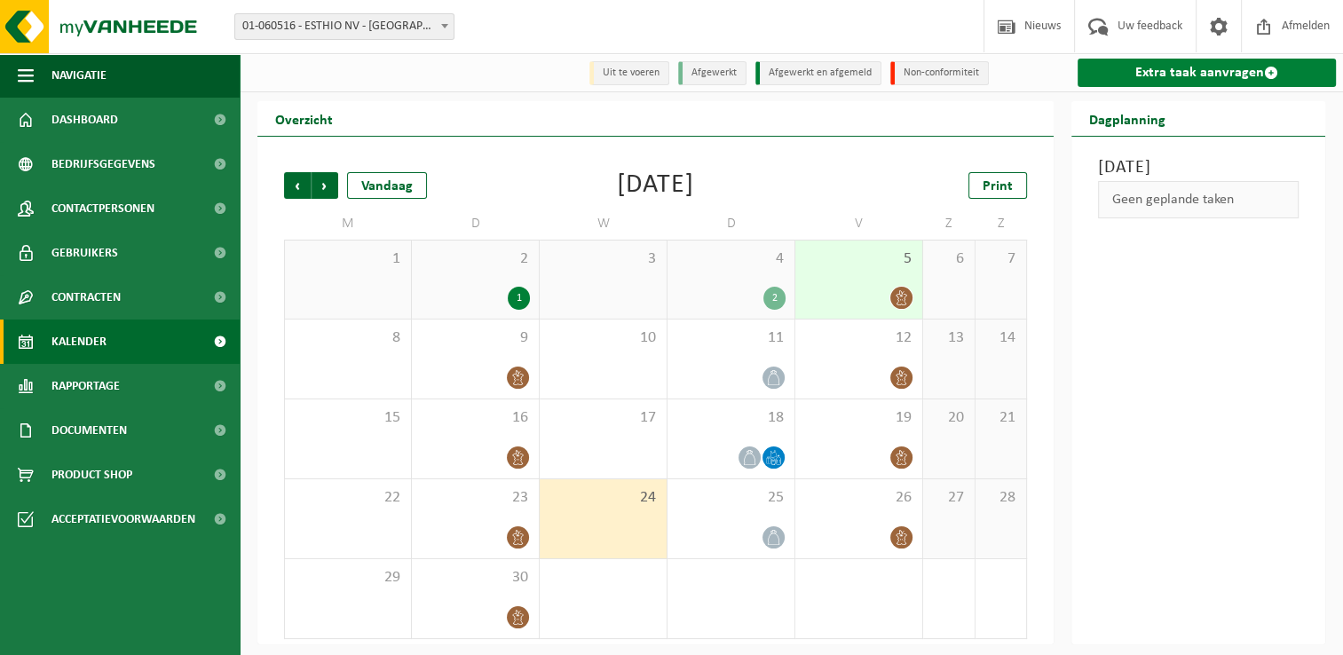
click at [1242, 78] on link "Extra taak aanvragen" at bounding box center [1206, 73] width 258 height 28
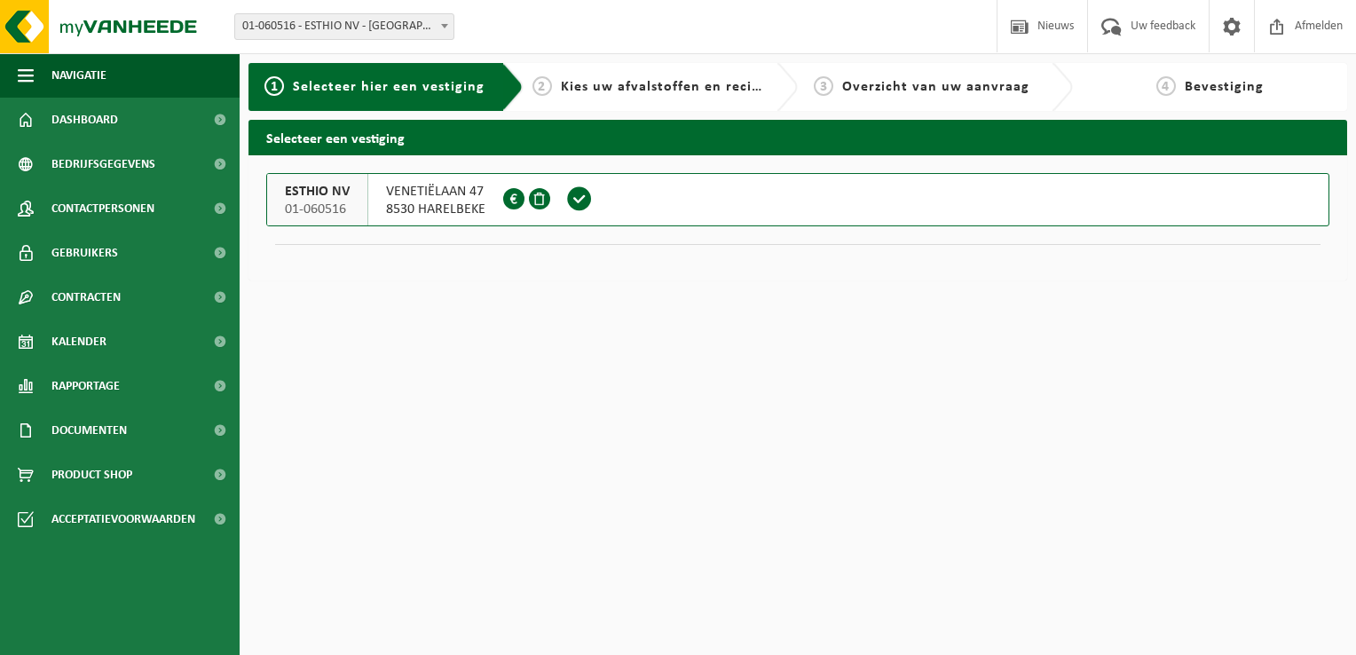
click at [355, 187] on div "ESTHIO [GEOGRAPHIC_DATA] 01-060516" at bounding box center [317, 199] width 101 height 51
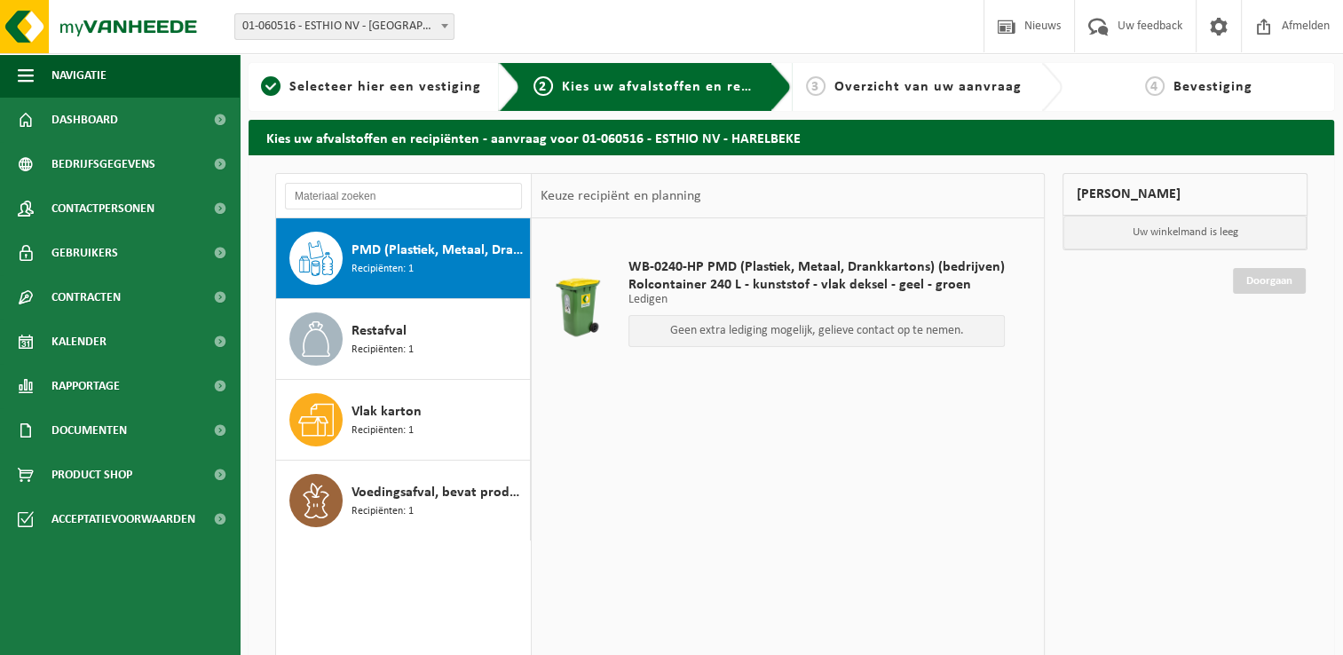
click at [414, 286] on div "PMD (Plastiek, Metaal, Drankkartons) (bedrijven) Recipiënten: 1" at bounding box center [403, 258] width 255 height 80
click at [813, 330] on p "Geen extra lediging mogelijk, gelieve contact op te nemen." at bounding box center [816, 331] width 357 height 12
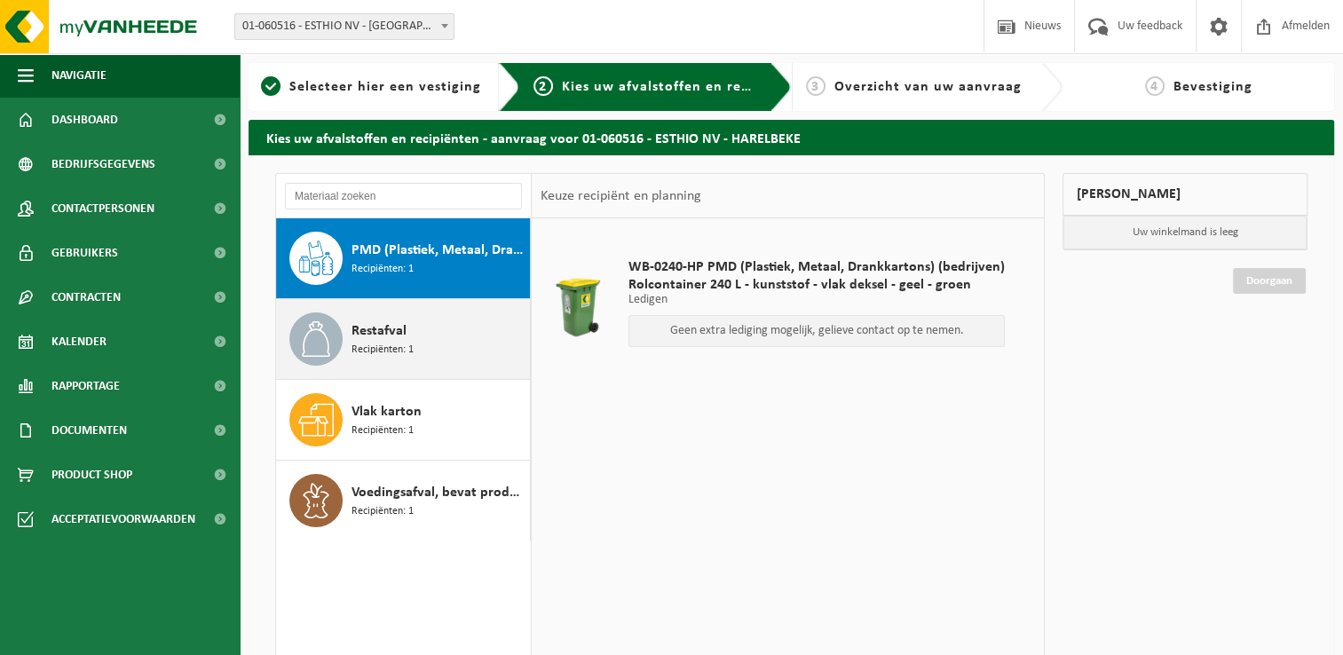
click at [378, 364] on div "Restafval Recipiënten: 1" at bounding box center [438, 338] width 174 height 53
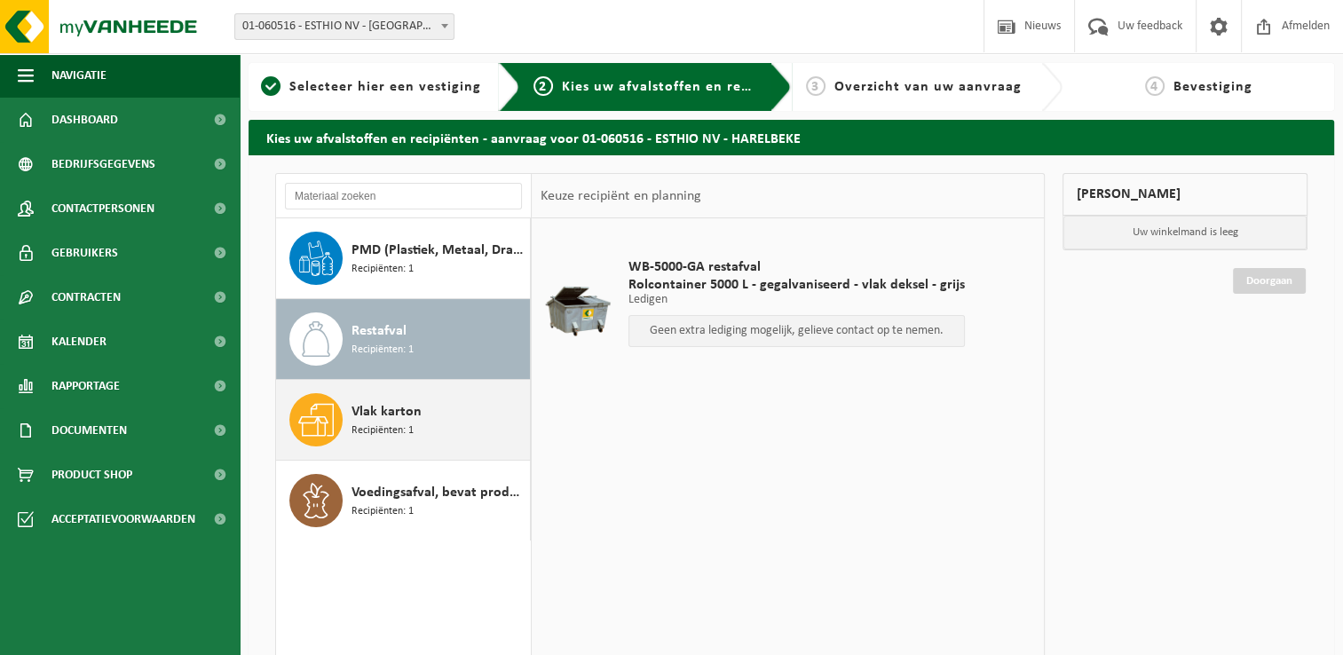
click at [429, 429] on div "Vlak karton Recipiënten: 1" at bounding box center [438, 419] width 174 height 53
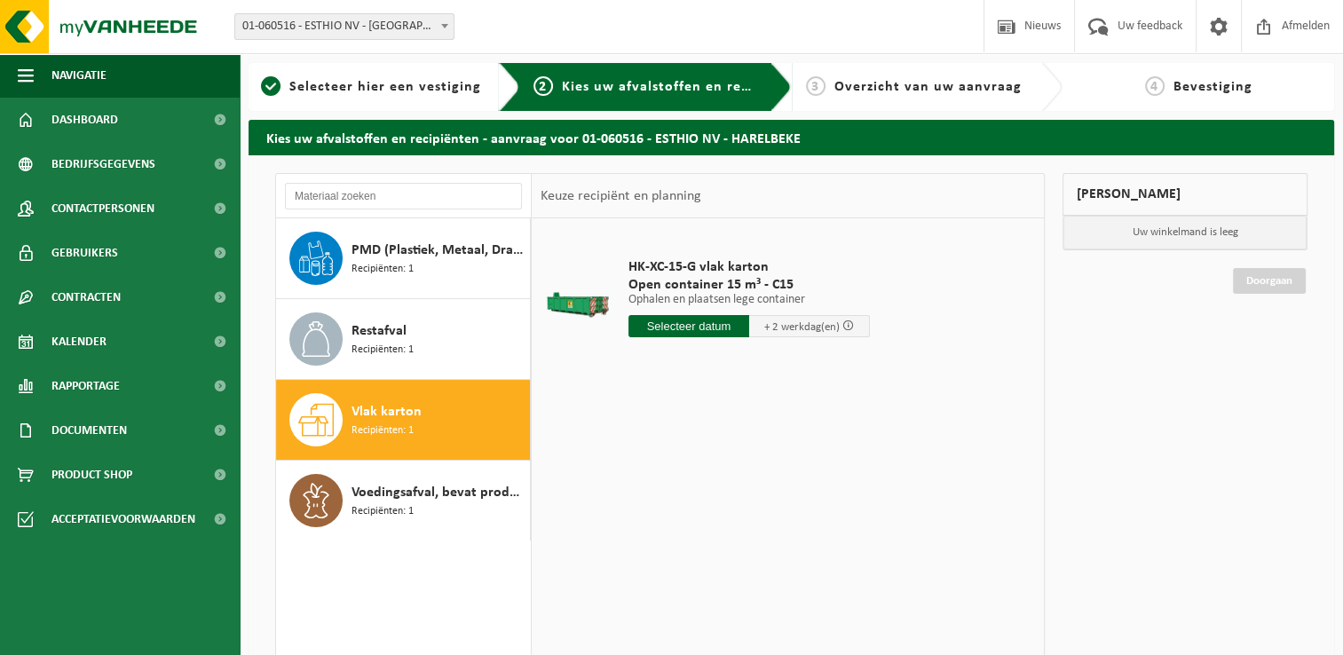
click at [373, 422] on span "Recipiënten: 1" at bounding box center [382, 430] width 62 height 17
click at [673, 325] on input "text" at bounding box center [688, 326] width 121 height 22
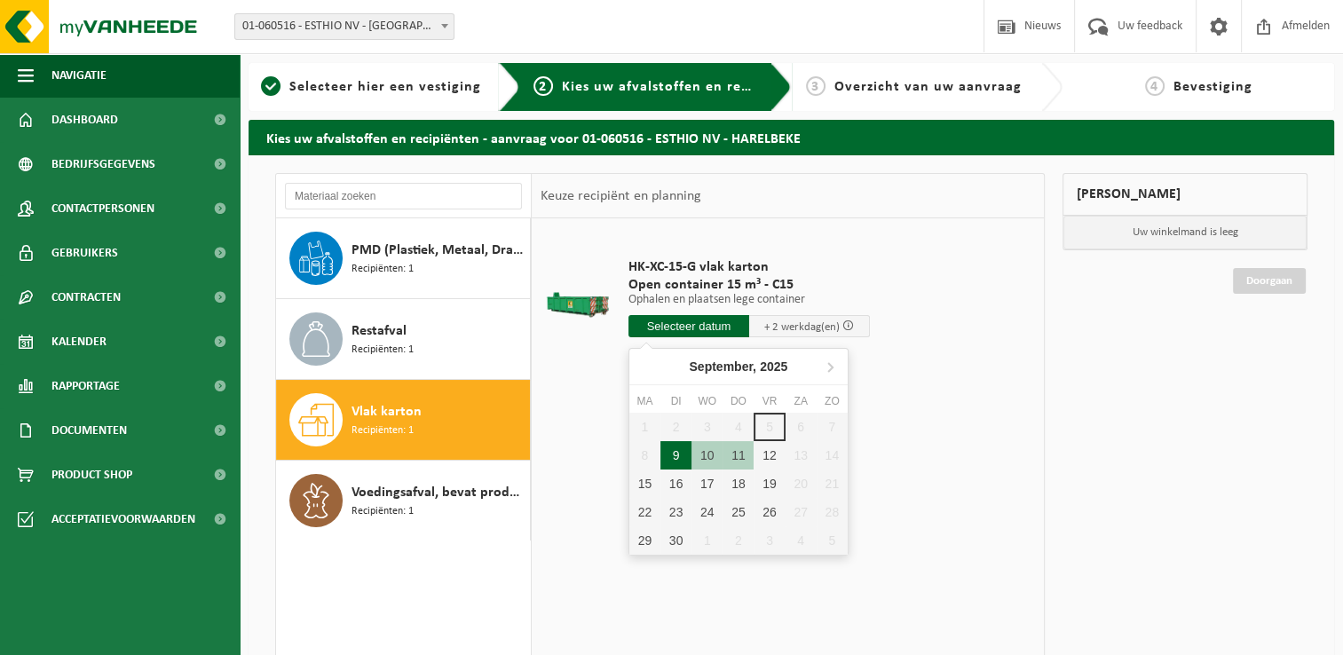
click at [671, 459] on div "9" at bounding box center [675, 455] width 31 height 28
type input "Van 2025-09-09"
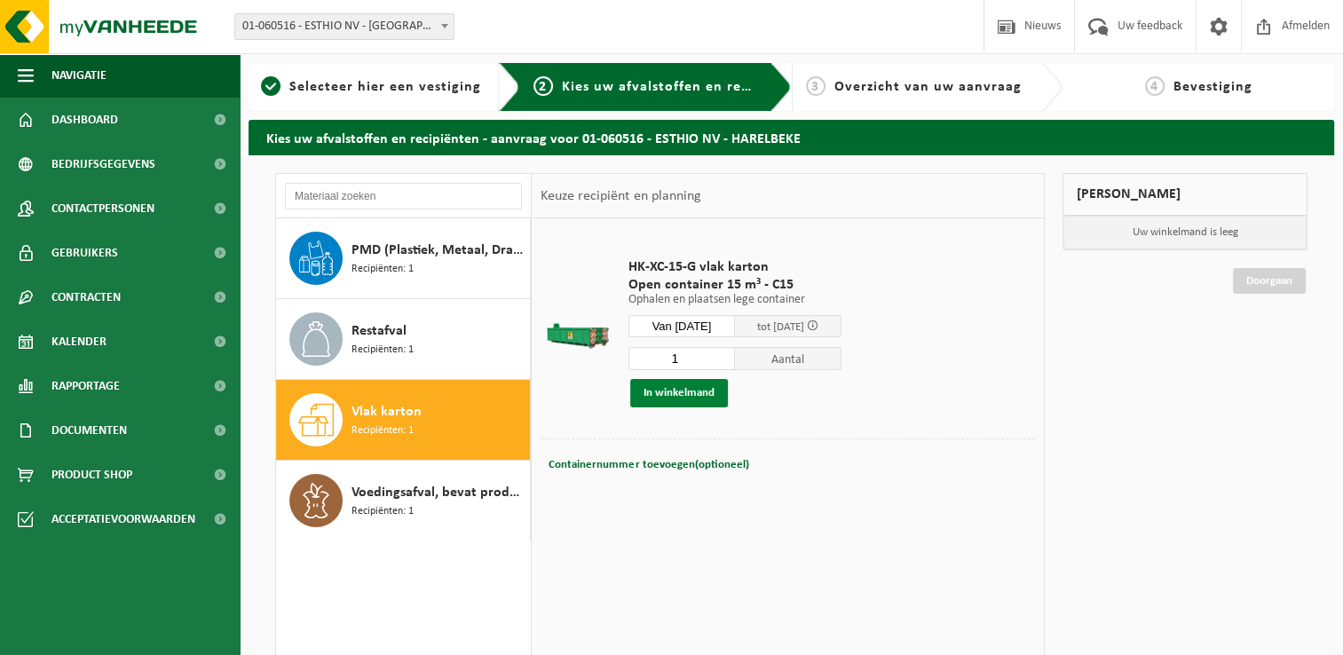
click at [704, 399] on button "In winkelmand" at bounding box center [679, 393] width 98 height 28
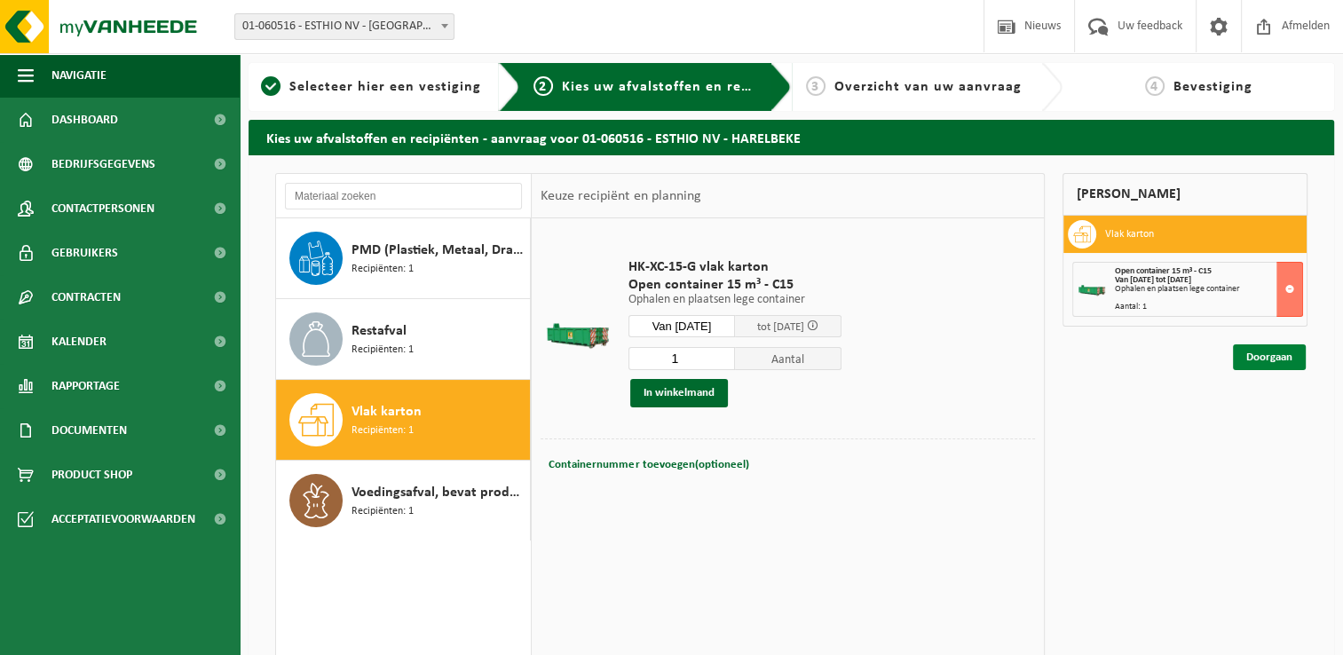
click at [1260, 356] on link "Doorgaan" at bounding box center [1269, 357] width 73 height 26
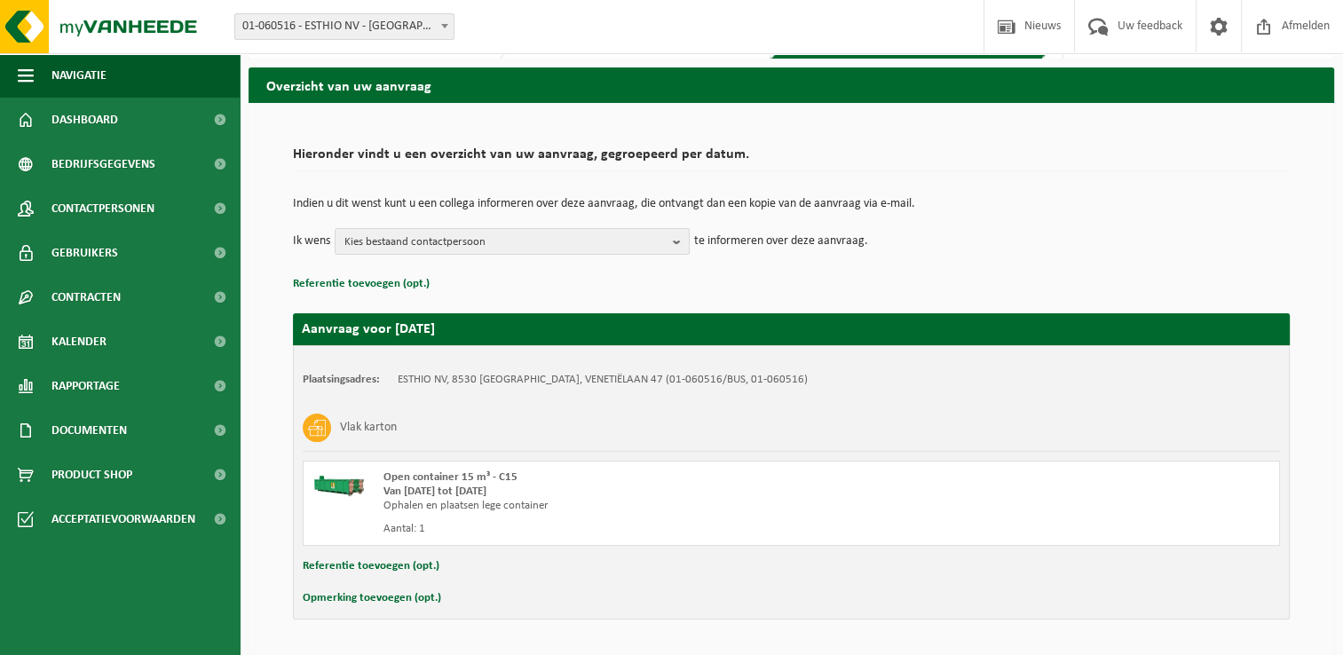
scroll to position [105, 0]
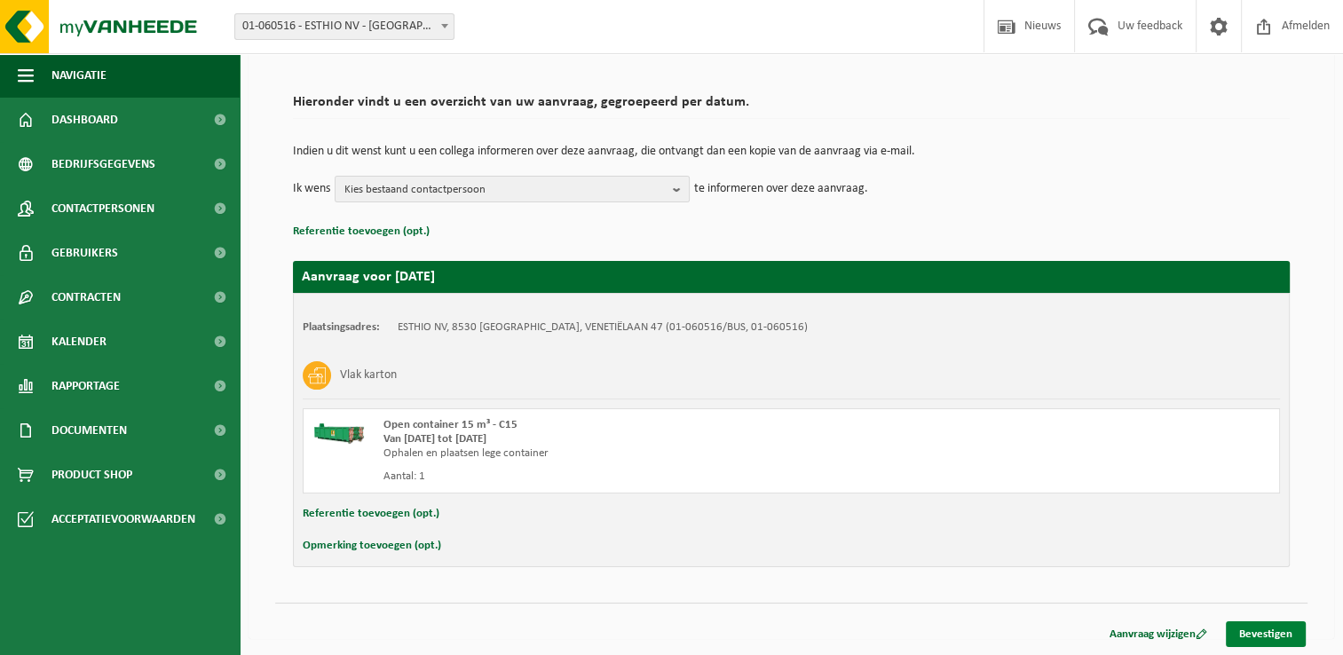
click at [1280, 634] on link "Bevestigen" at bounding box center [1265, 634] width 80 height 26
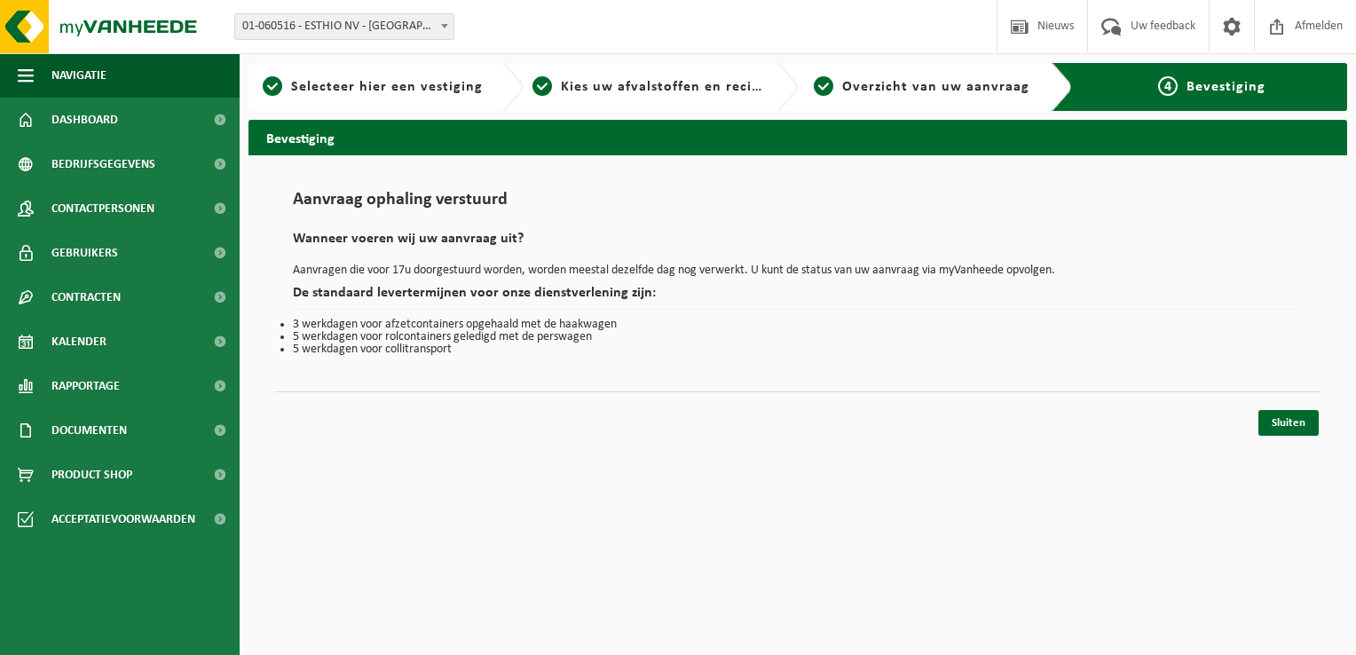
click at [903, 492] on html "Vestiging: 01-060516 - ESTHIO NV - HARELBEKE 01-060516 - ESTHIO NV - HARELBEKE …" at bounding box center [678, 327] width 1356 height 655
